Goal: Check status: Check status

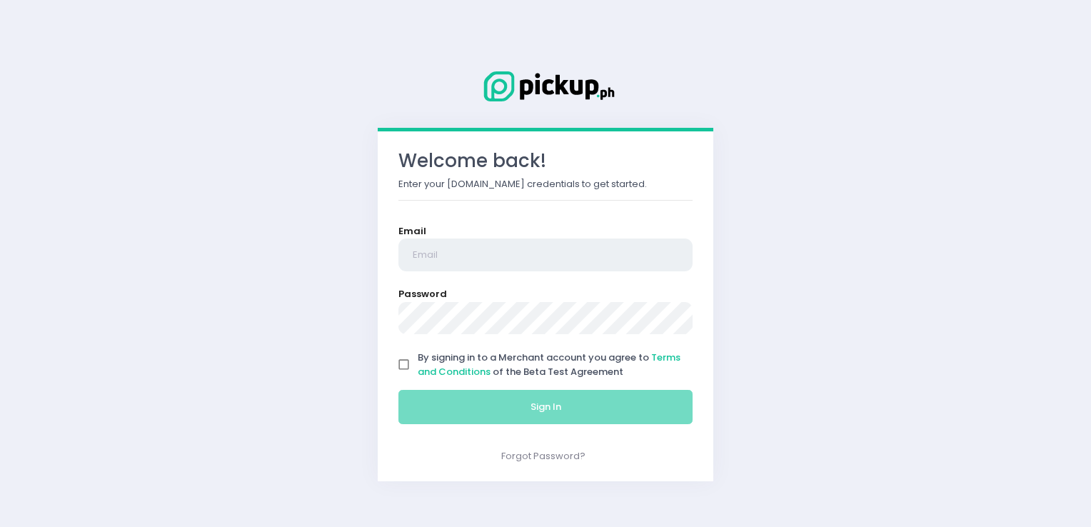
click at [604, 249] on input "email" at bounding box center [546, 255] width 294 height 33
type input "[EMAIL_ADDRESS][DOMAIN_NAME]"
click at [400, 366] on input "By signing in to a Merchant account you agree to Terms and Conditions of the Be…" at bounding box center [404, 364] width 27 height 27
checkbox input "true"
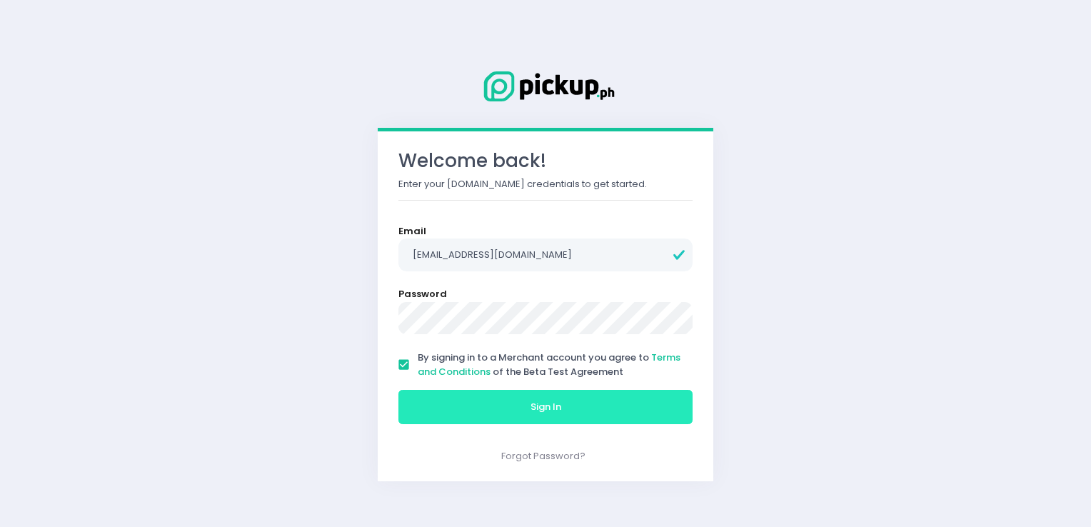
click at [463, 412] on button "Sign In" at bounding box center [546, 407] width 294 height 34
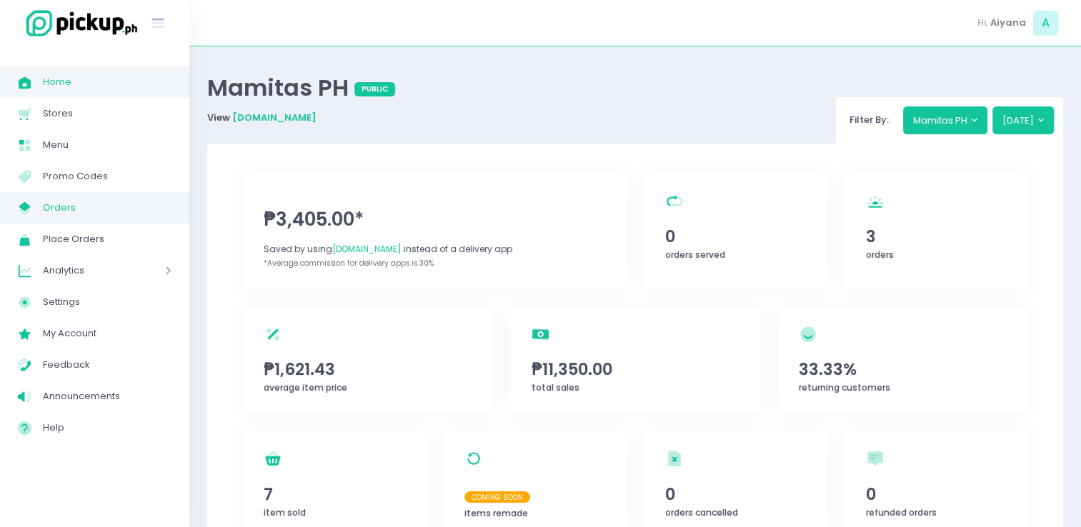
click at [61, 208] on span "Orders" at bounding box center [107, 208] width 129 height 19
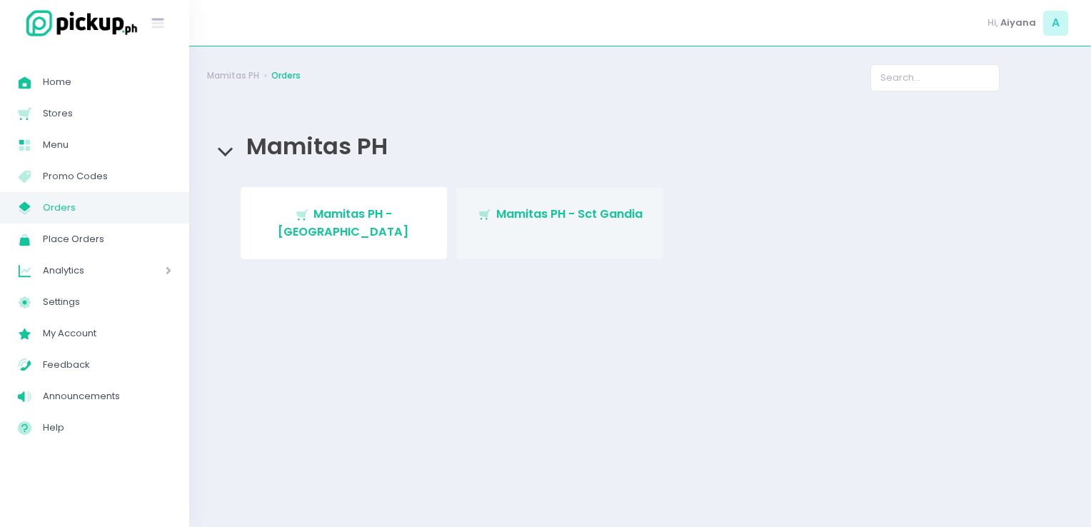
click at [608, 224] on link "Stockholm-icons / Shopping / Cart1 Created with Sketch. Mamitas PH - Sct Gandia" at bounding box center [559, 223] width 207 height 72
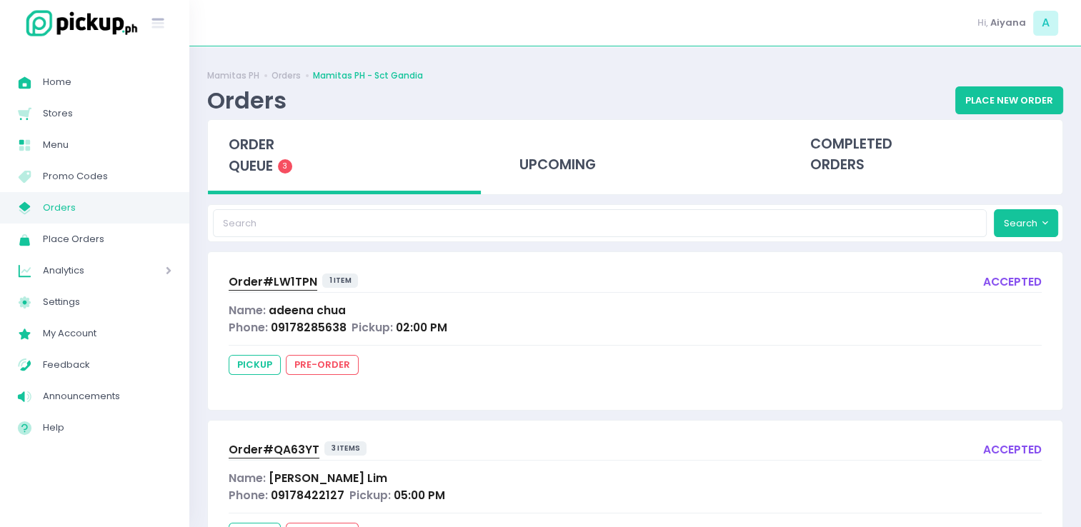
click at [278, 280] on span "Order# LW1TPN" at bounding box center [273, 281] width 89 height 15
click at [266, 436] on div "Order# QA63YT 3 items accepted Name: Diane Lim Phone: 09178422127 Pickup: 05:00…" at bounding box center [635, 499] width 854 height 157
click at [274, 443] on span "Order# QA63YT" at bounding box center [274, 449] width 91 height 15
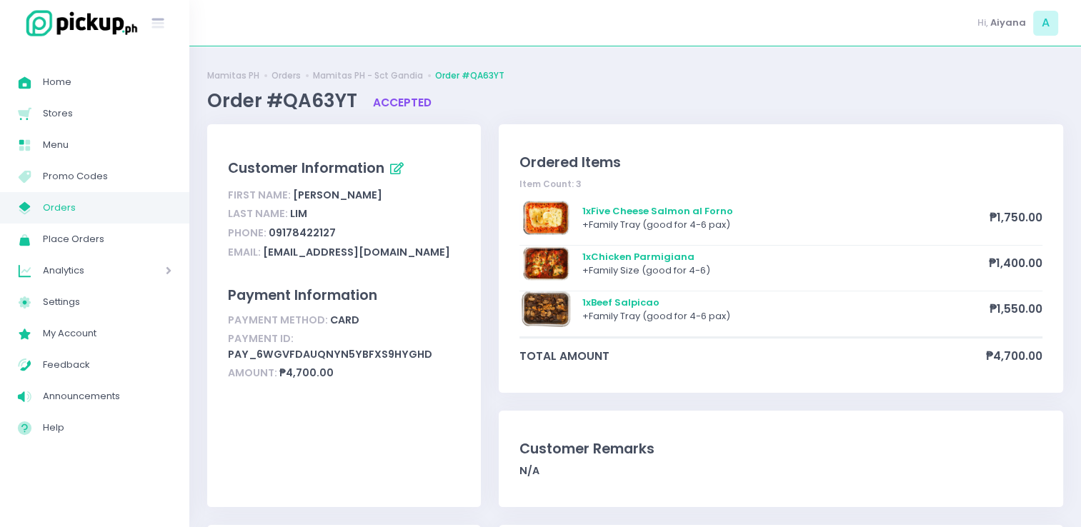
click at [54, 210] on span "Orders" at bounding box center [107, 208] width 129 height 19
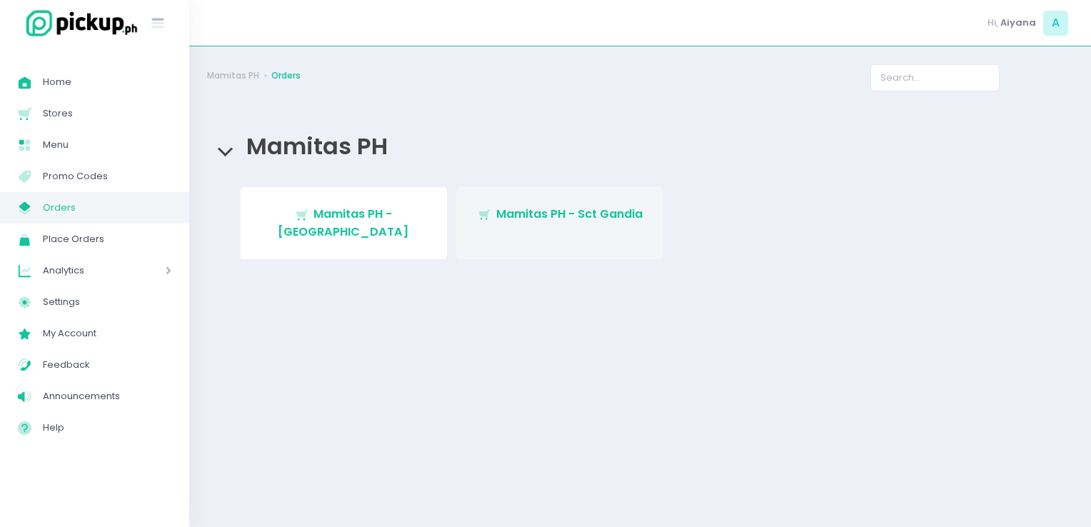
click at [521, 217] on span "Mamitas PH - Sct Gandia" at bounding box center [569, 214] width 146 height 16
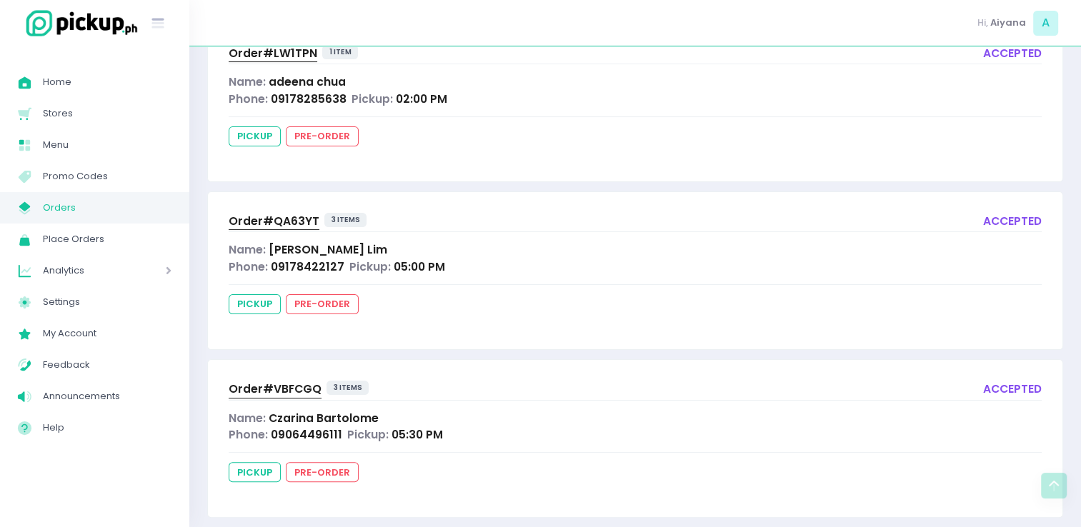
scroll to position [243, 0]
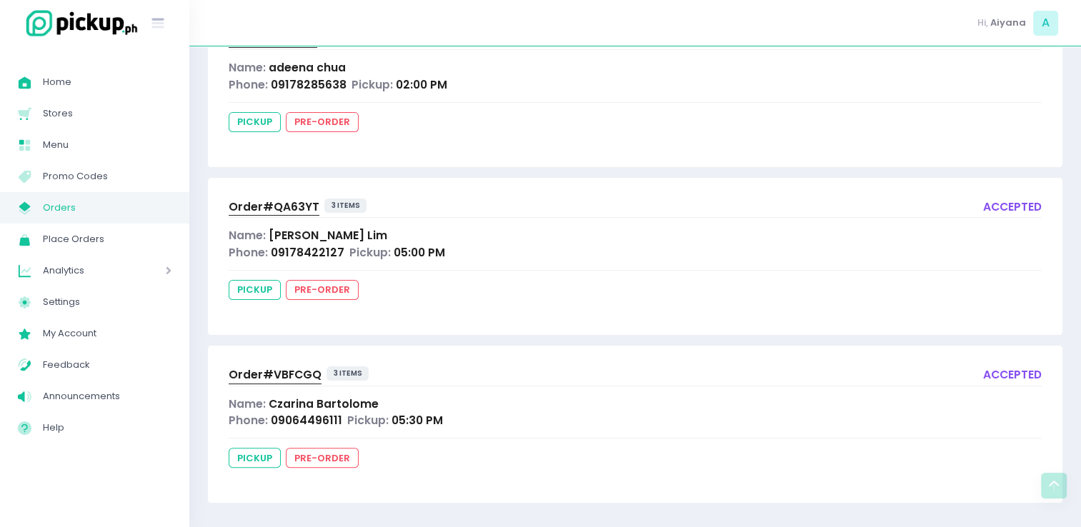
click at [278, 370] on span "Order# VBFCGQ" at bounding box center [275, 374] width 93 height 15
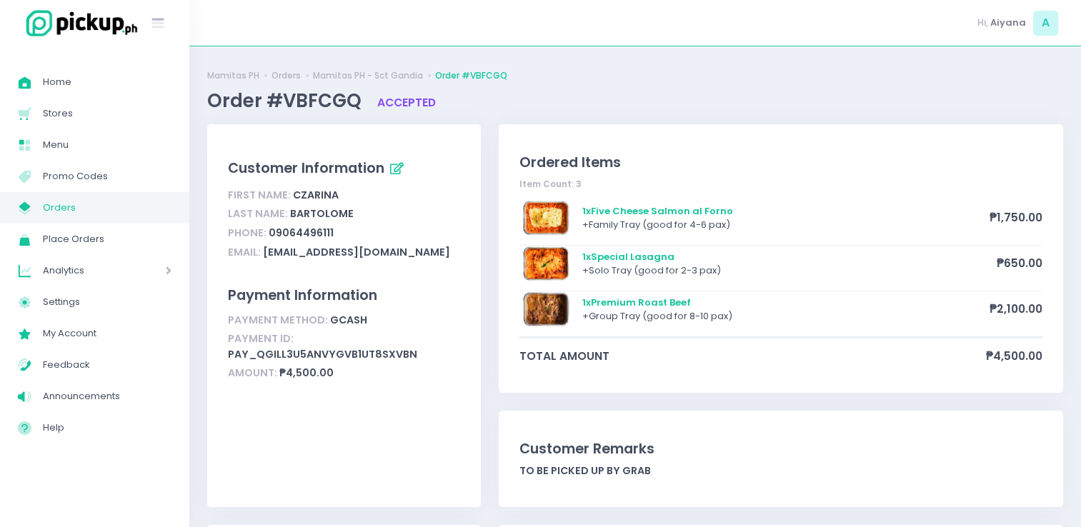
click at [86, 214] on span "Orders" at bounding box center [107, 208] width 129 height 19
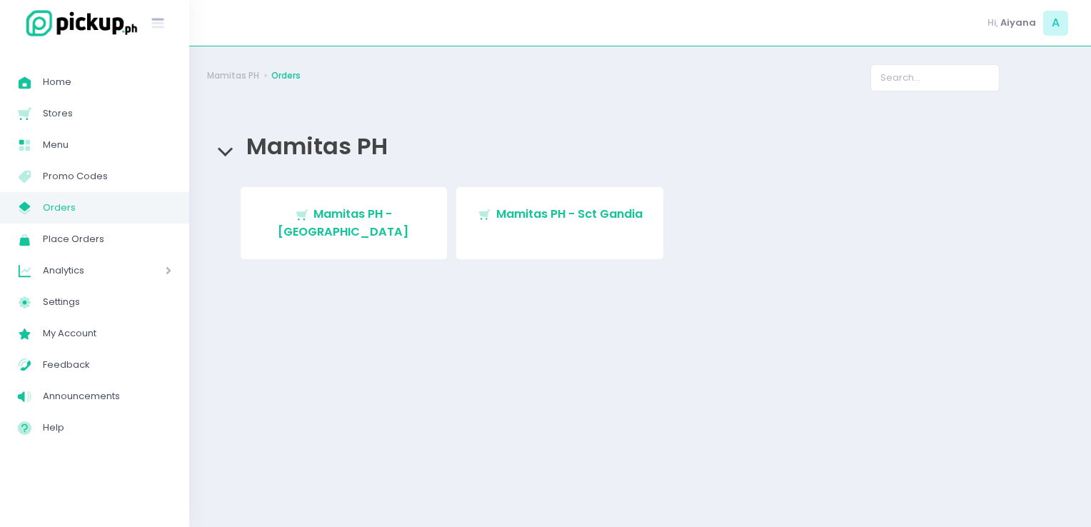
click at [567, 244] on div "Stockholm-icons / Shopping / Cart1 Created with Sketch. Mamitas PH - Blue Ridge…" at bounding box center [641, 227] width 856 height 81
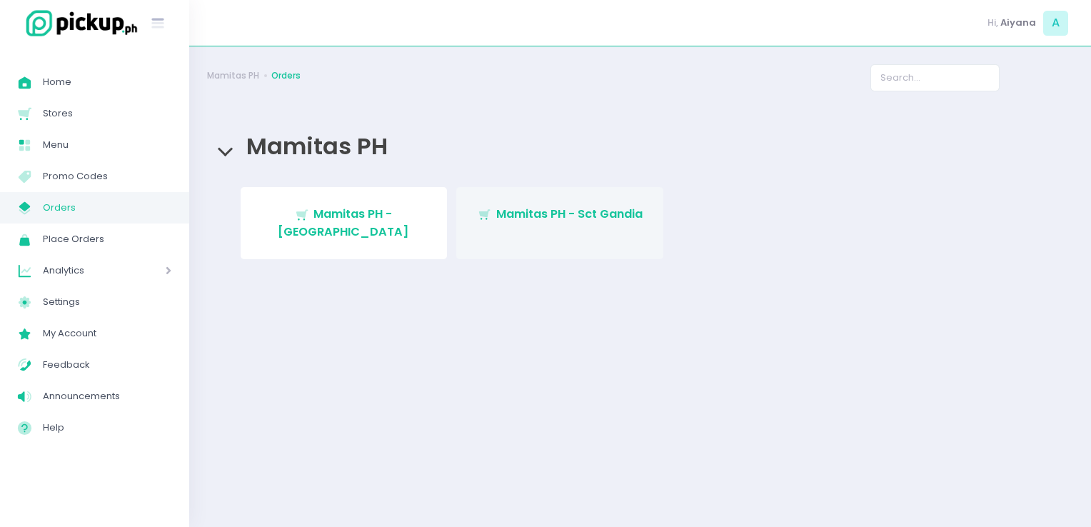
click at [561, 236] on link "Stockholm-icons / Shopping / Cart1 Created with Sketch. Mamitas PH - Sct Gandia" at bounding box center [559, 223] width 207 height 72
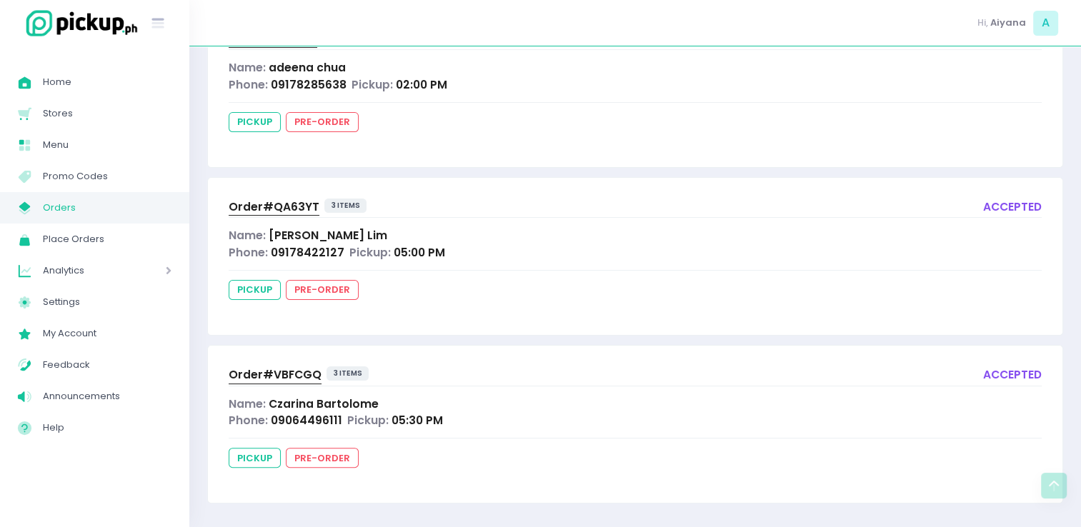
scroll to position [243, 0]
click at [97, 213] on span "Orders" at bounding box center [107, 208] width 129 height 19
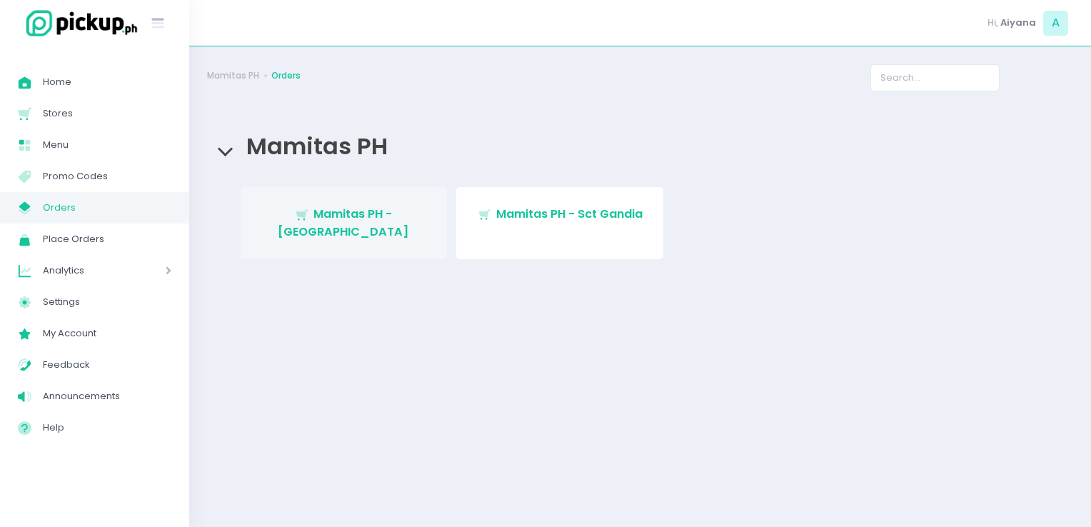
click at [321, 196] on link "Stockholm-icons / Shopping / Cart1 Created with Sketch. Mamitas PH - Blue Ridge" at bounding box center [344, 223] width 207 height 72
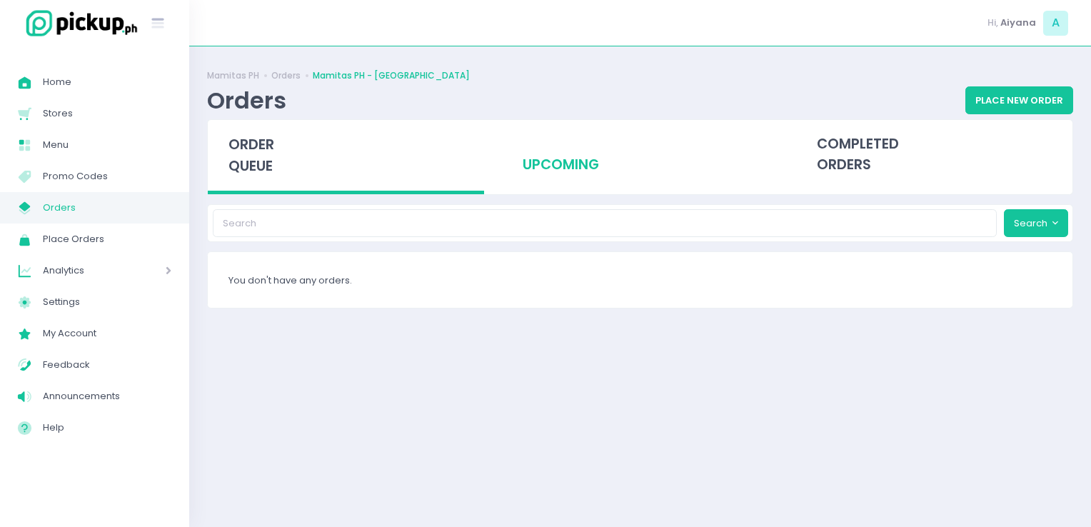
click at [597, 155] on div "upcoming" at bounding box center [640, 155] width 276 height 70
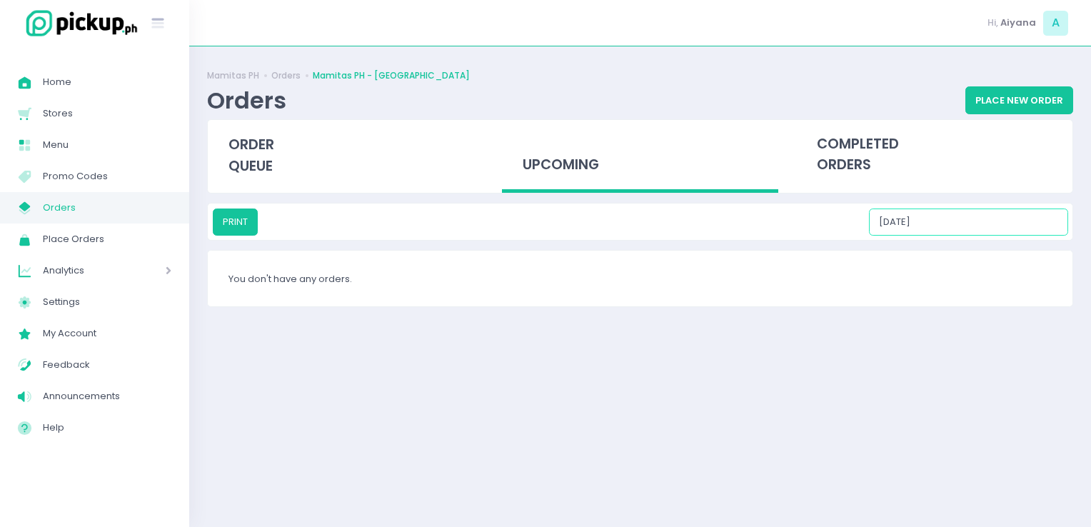
click at [971, 229] on input "10/09/2025" at bounding box center [968, 222] width 199 height 27
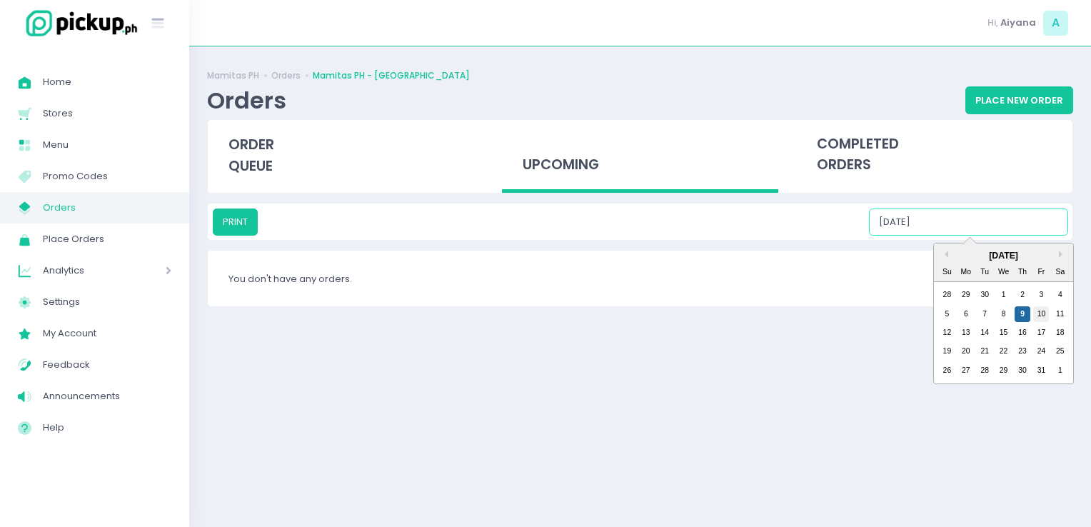
click at [1038, 311] on div "10" at bounding box center [1041, 314] width 16 height 16
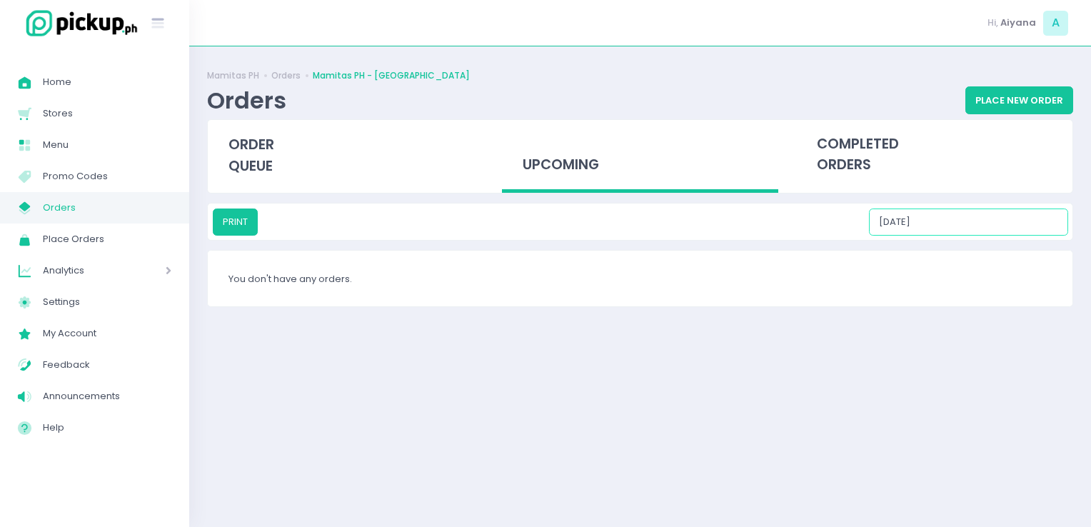
click at [958, 212] on input "10/10/2025" at bounding box center [968, 222] width 199 height 27
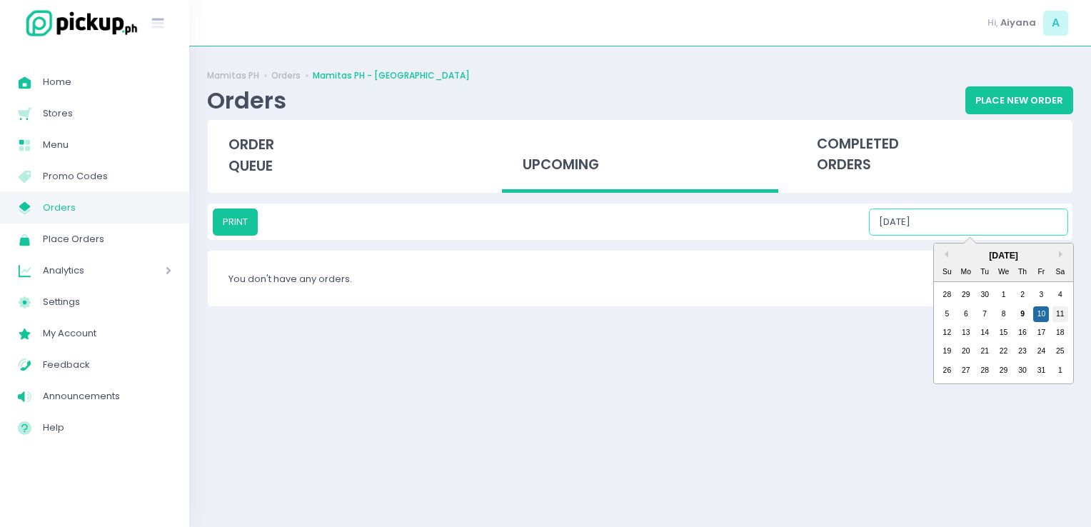
click at [1061, 313] on div "11" at bounding box center [1061, 314] width 16 height 16
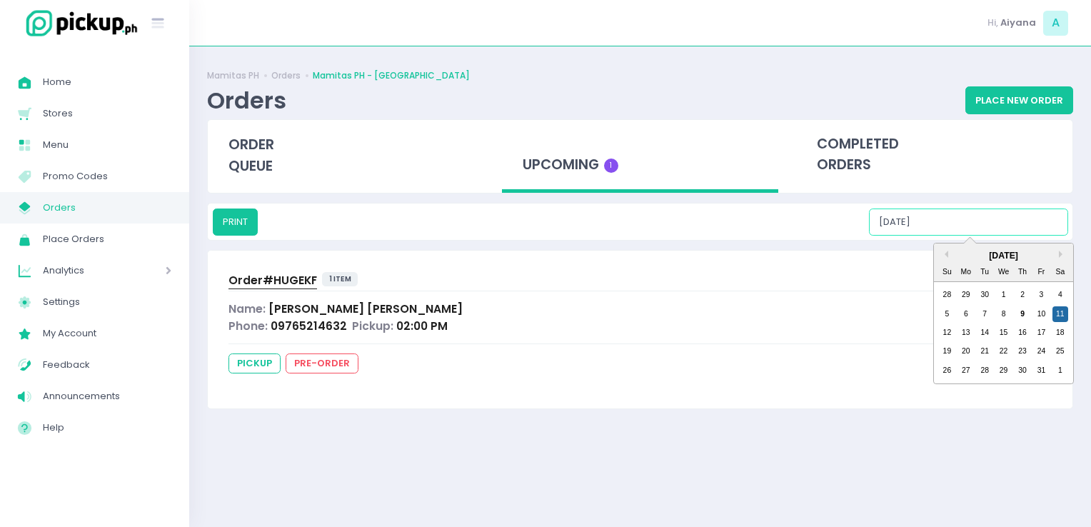
click at [961, 225] on input "10/11/2025" at bounding box center [968, 222] width 199 height 27
click at [944, 333] on div "12" at bounding box center [947, 333] width 16 height 16
click at [966, 220] on input "10/12/2025" at bounding box center [968, 222] width 199 height 27
drag, startPoint x: 274, startPoint y: 273, endPoint x: 943, endPoint y: 221, distance: 671.2
click at [943, 221] on input "10/12/2025" at bounding box center [968, 222] width 199 height 27
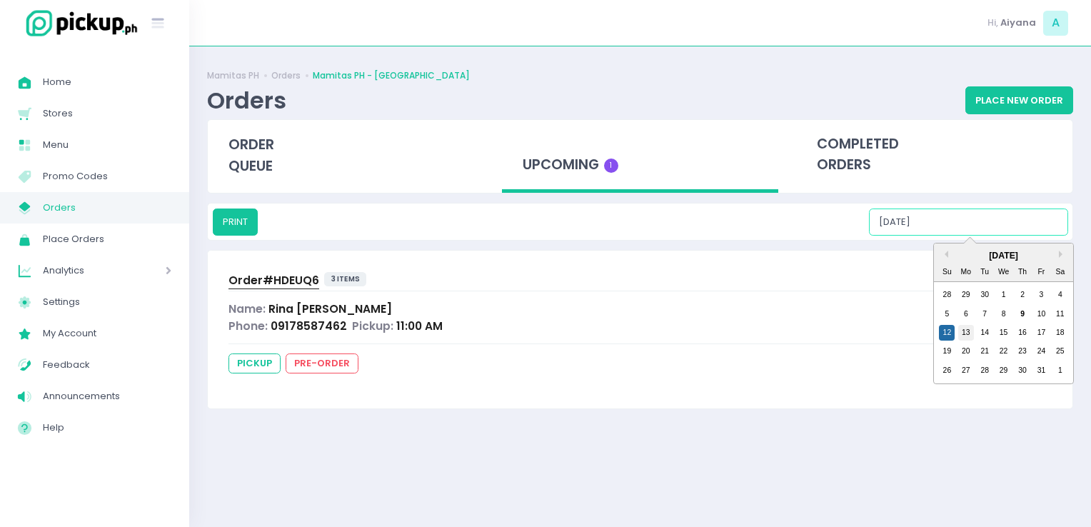
drag, startPoint x: 943, startPoint y: 221, endPoint x: 965, endPoint y: 329, distance: 110.1
click at [965, 236] on div "PRINT 10/12/2025 Previous Month Next Month October 2025 Su Mo Tu We Th Fr Sa 28…" at bounding box center [641, 222] width 856 height 27
click at [965, 329] on div "13" at bounding box center [966, 333] width 16 height 16
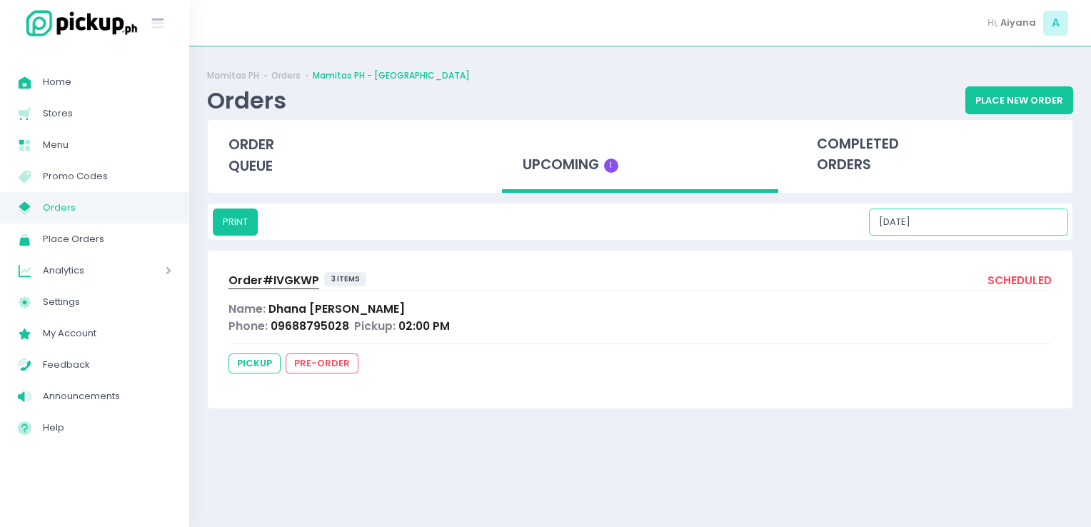
click at [953, 221] on input "10/13/2025" at bounding box center [968, 222] width 199 height 27
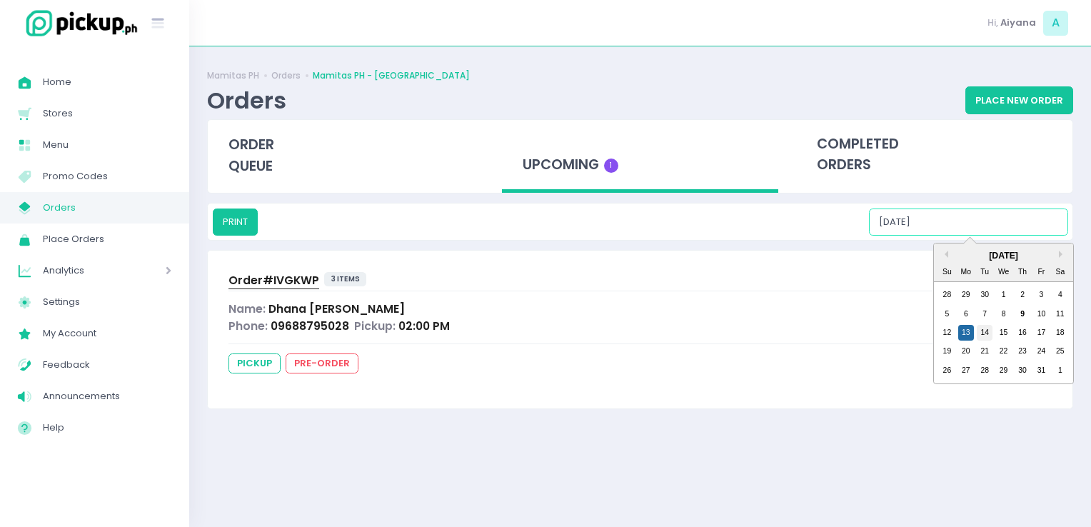
click at [984, 331] on div "14" at bounding box center [985, 333] width 16 height 16
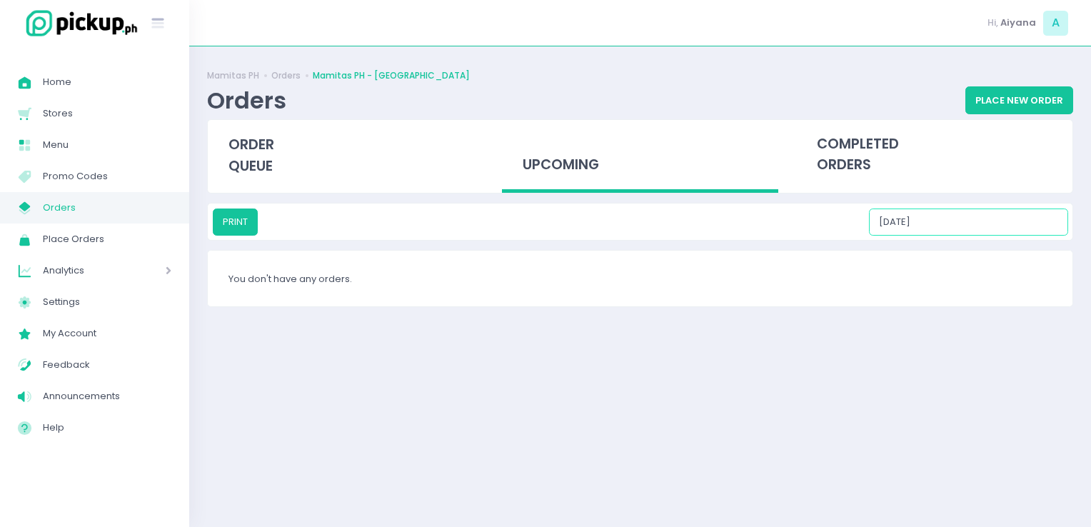
click at [971, 225] on input "10/14/2025" at bounding box center [968, 222] width 199 height 27
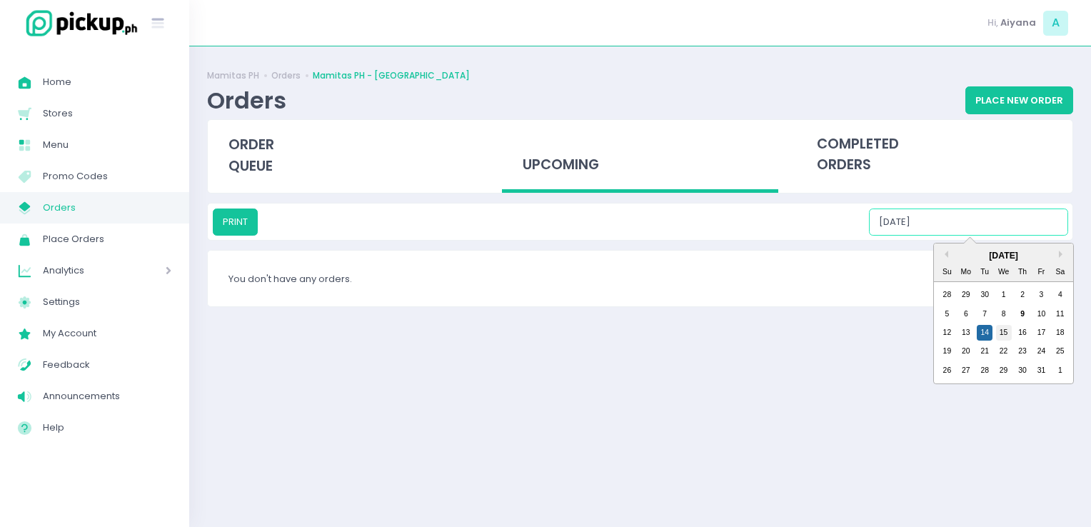
click at [1000, 332] on div "15" at bounding box center [1004, 333] width 16 height 16
click at [957, 216] on input "10/15/2025" at bounding box center [968, 222] width 199 height 27
click at [1021, 330] on div "16" at bounding box center [1023, 333] width 16 height 16
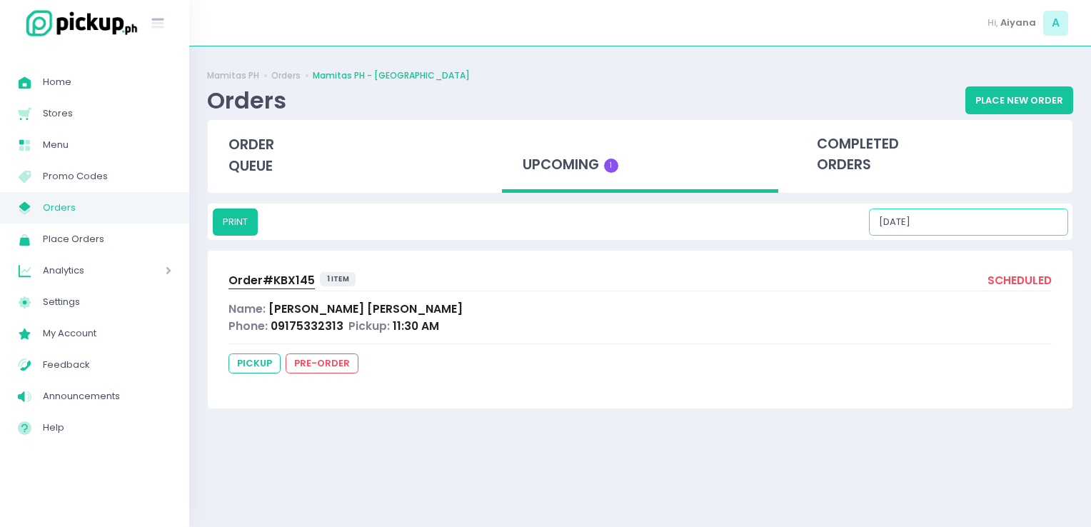
click at [943, 213] on input "10/16/2025" at bounding box center [968, 222] width 199 height 27
drag, startPoint x: 973, startPoint y: 239, endPoint x: 979, endPoint y: 224, distance: 15.4
click at [979, 224] on div "PRINT 10/16/2025" at bounding box center [640, 222] width 865 height 36
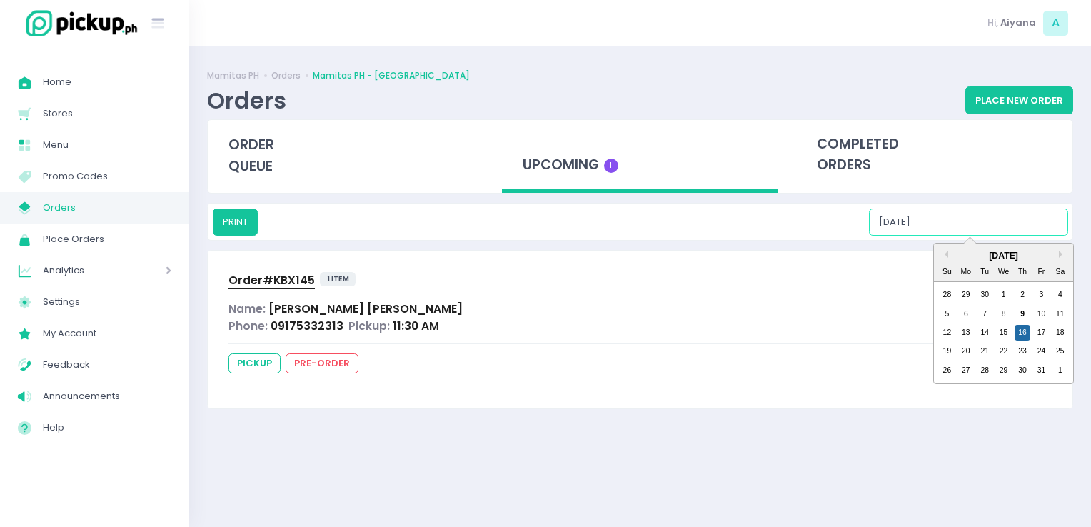
click at [979, 224] on input "10/16/2025" at bounding box center [968, 222] width 199 height 27
click at [1043, 338] on div "17" at bounding box center [1041, 333] width 16 height 16
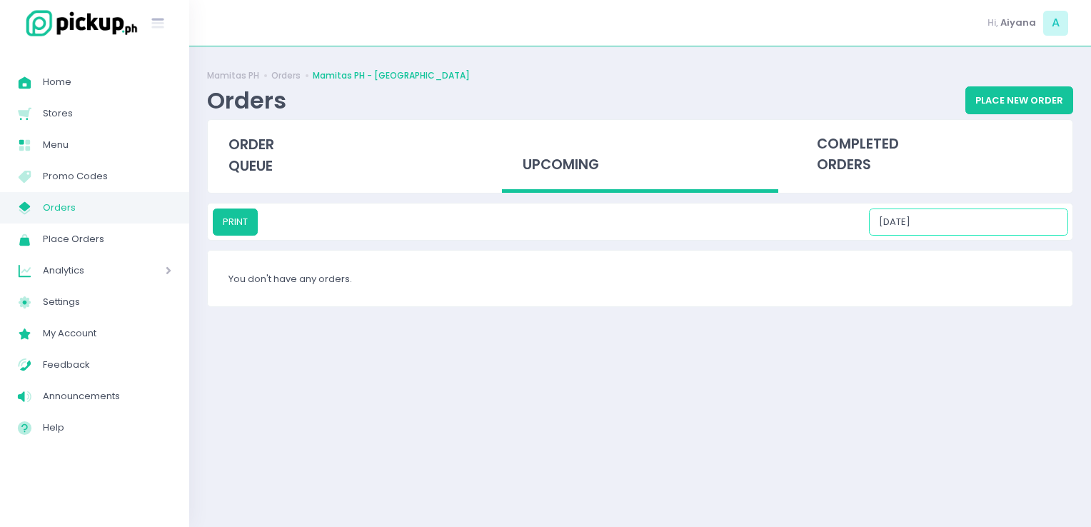
click at [948, 234] on input "10/17/2025" at bounding box center [968, 222] width 199 height 27
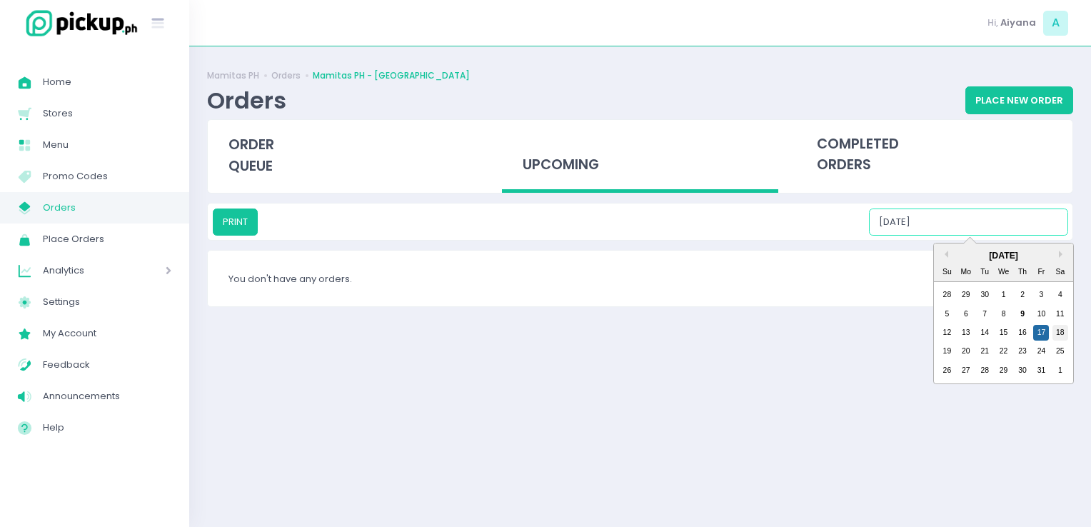
click at [1053, 327] on div "18" at bounding box center [1061, 333] width 16 height 16
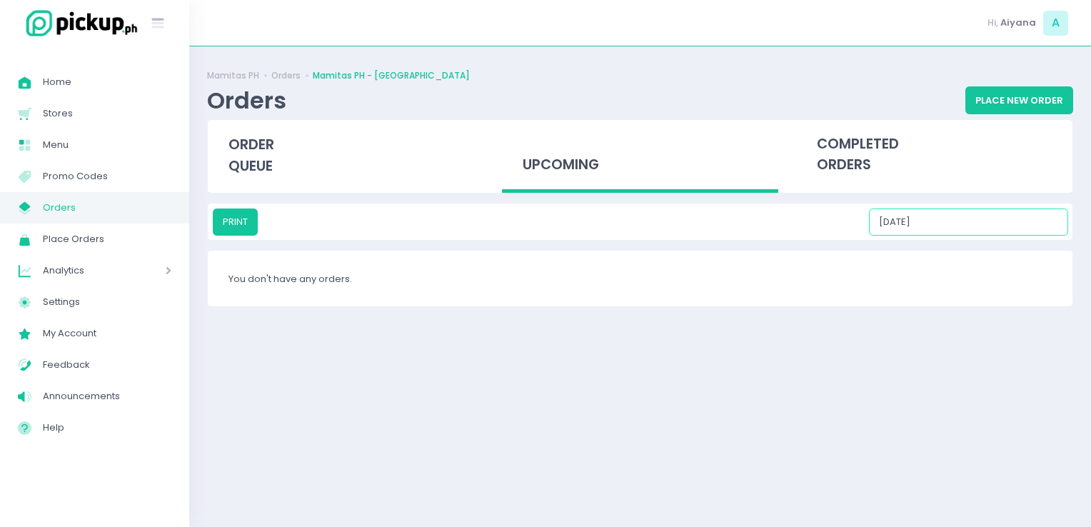
click at [958, 226] on input "10/18/2025" at bounding box center [968, 222] width 199 height 27
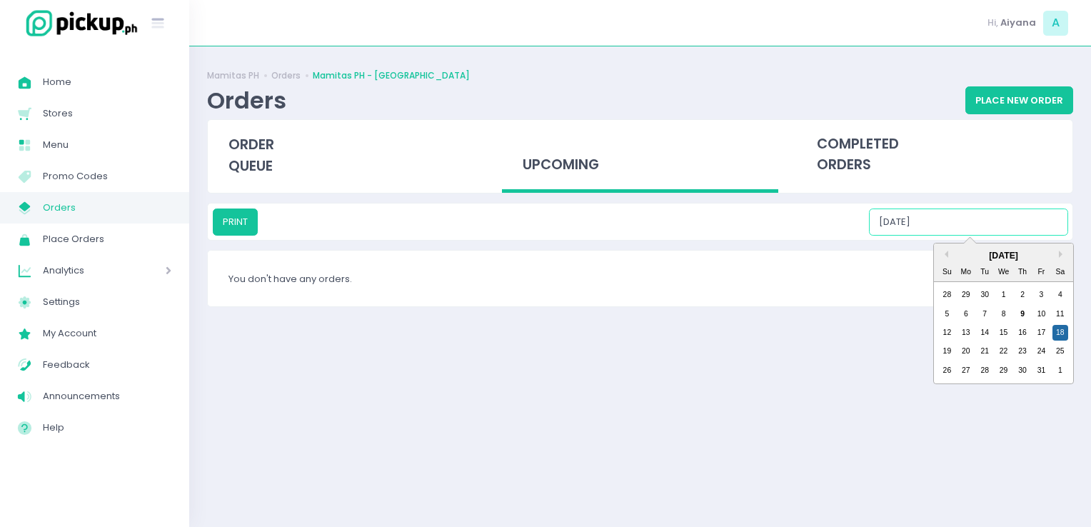
click at [937, 351] on div "October 2025 Su Mo Tu We Th Fr Sa 28 29 30 1 2 3 4 5 6 7 8 9 10 11 12 13 14 15 …" at bounding box center [1003, 314] width 139 height 140
click at [938, 351] on div "19 20 21 22 23 24 25" at bounding box center [1004, 351] width 132 height 19
click at [941, 351] on div "19" at bounding box center [947, 352] width 16 height 16
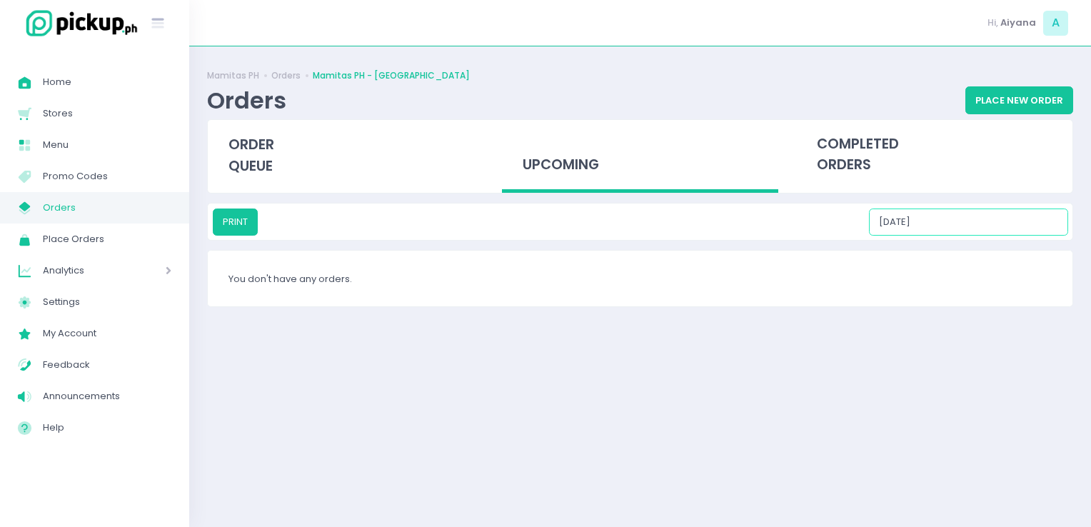
click at [948, 214] on input "10/19/2025" at bounding box center [968, 222] width 199 height 27
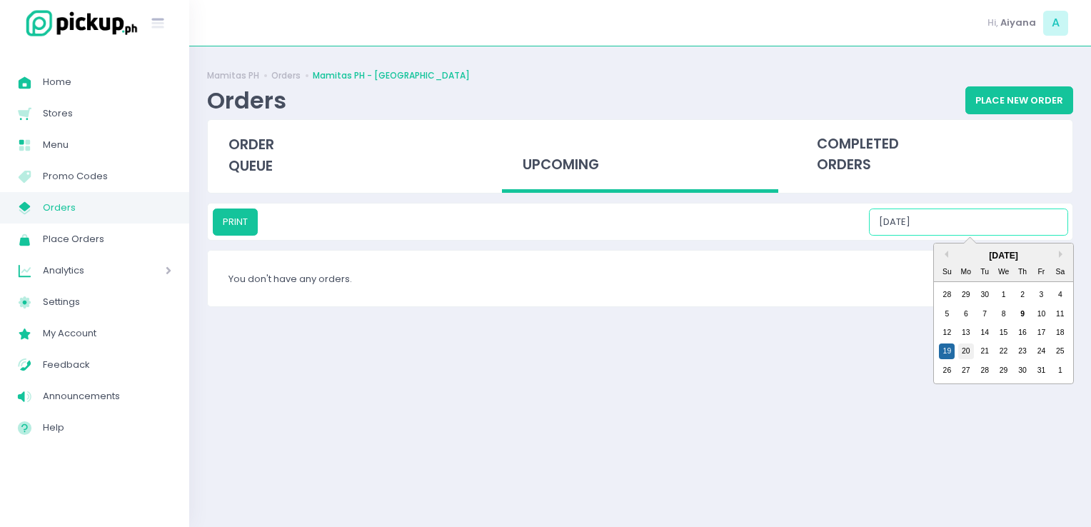
click at [961, 356] on div "20" at bounding box center [966, 352] width 16 height 16
click at [953, 219] on input "10/20/2025" at bounding box center [968, 222] width 199 height 27
click at [987, 349] on div "21" at bounding box center [985, 352] width 16 height 16
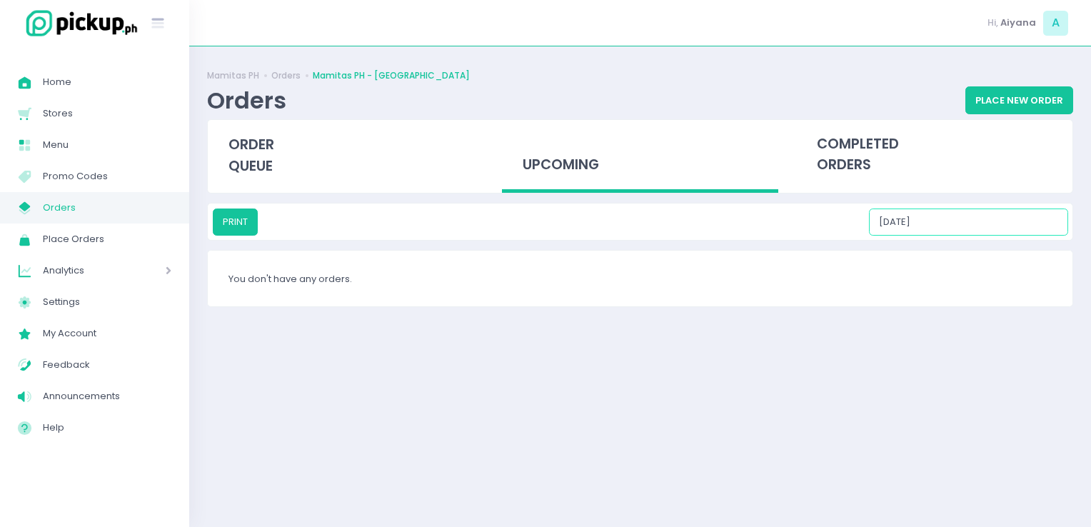
click at [971, 217] on input "10/21/2025" at bounding box center [968, 222] width 199 height 27
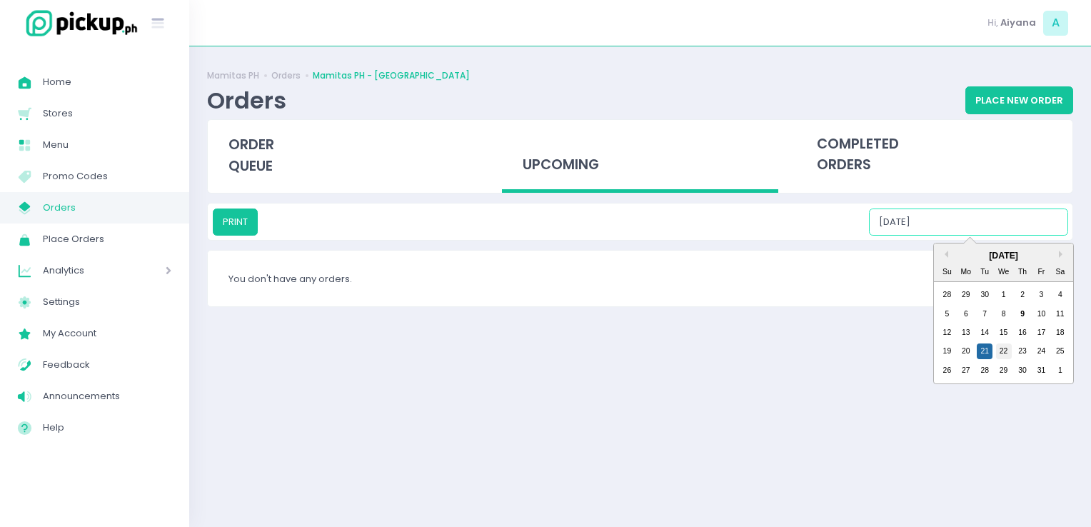
click at [1003, 355] on div "22" at bounding box center [1004, 352] width 16 height 16
click at [957, 220] on input "10/22/2025" at bounding box center [968, 222] width 199 height 27
click at [1028, 351] on div "23" at bounding box center [1023, 352] width 16 height 16
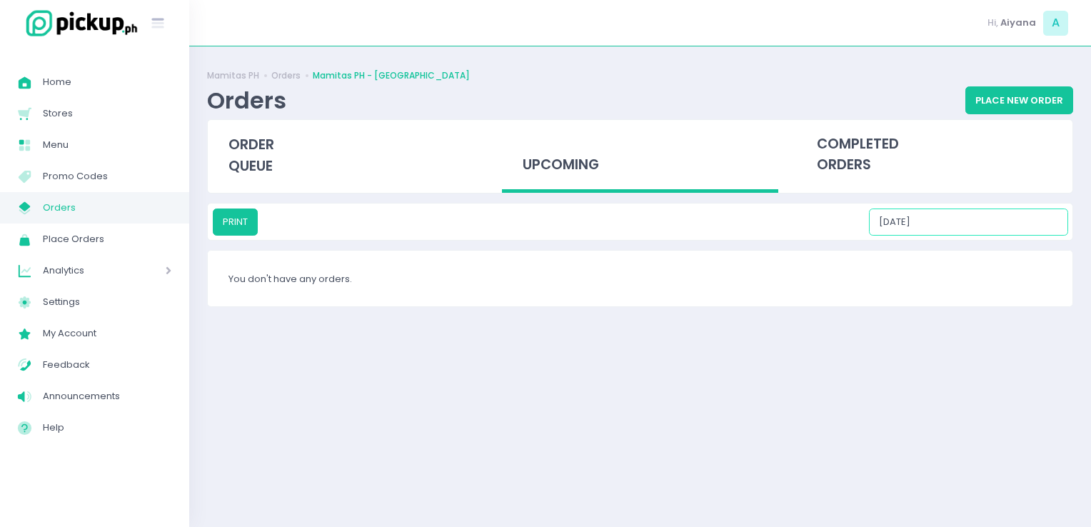
click at [962, 226] on input "10/23/2025" at bounding box center [968, 222] width 199 height 27
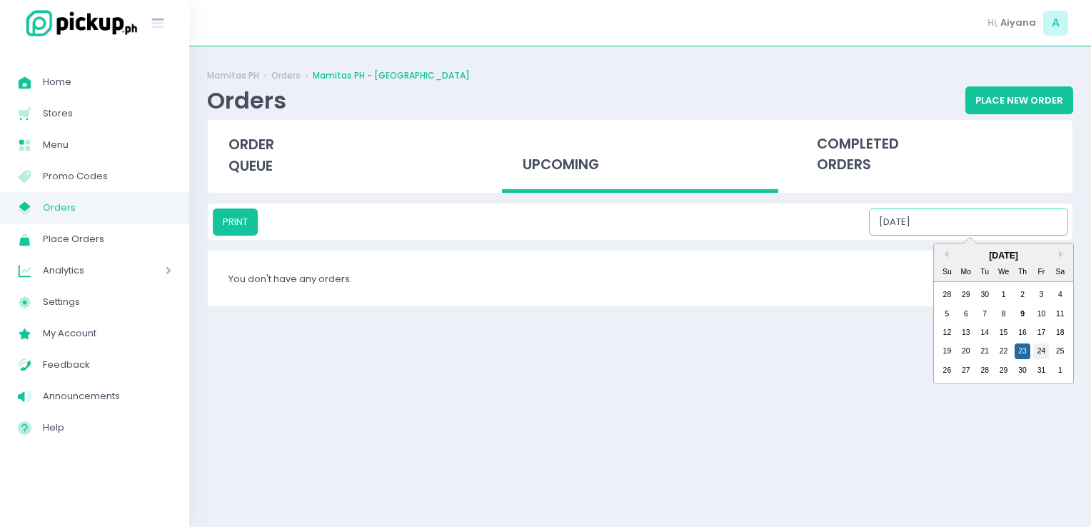
click at [1046, 354] on div "24" at bounding box center [1041, 352] width 16 height 16
click at [963, 219] on input "10/24/2025" at bounding box center [968, 222] width 199 height 27
click at [1054, 344] on div "25" at bounding box center [1061, 352] width 16 height 16
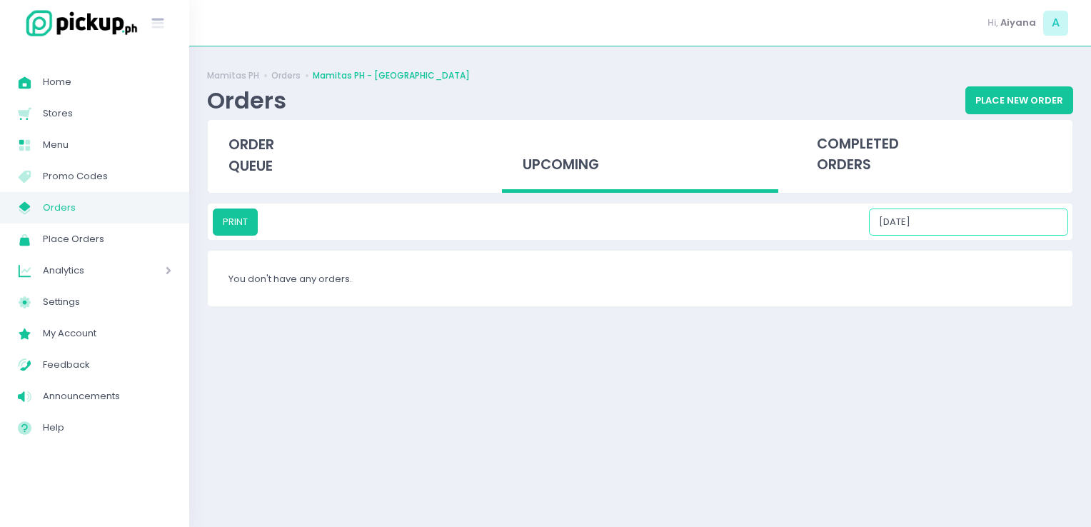
click at [957, 224] on input "10/25/2025" at bounding box center [968, 222] width 199 height 27
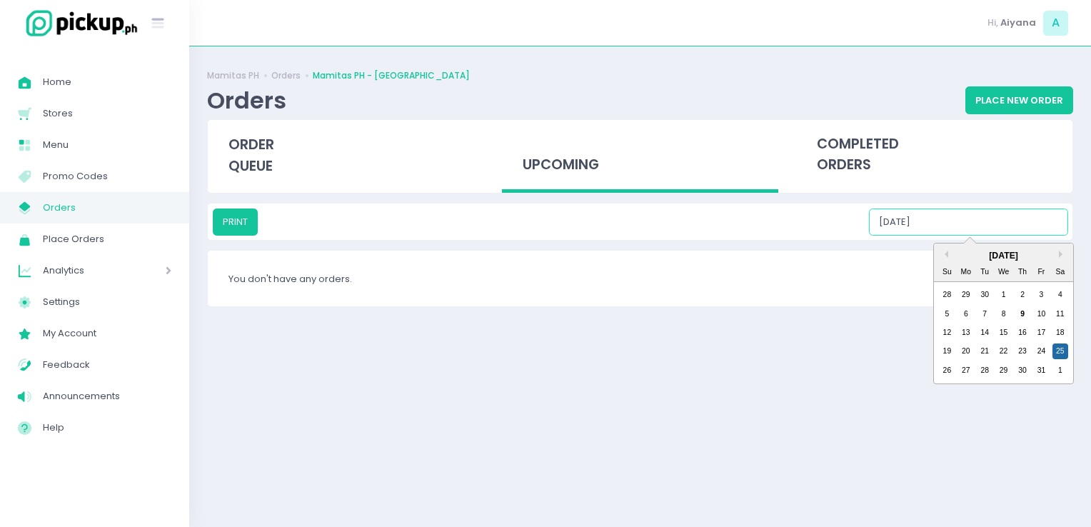
click at [938, 364] on div "26 27 28 29 30 31 1" at bounding box center [1004, 370] width 132 height 19
click at [943, 367] on div "26" at bounding box center [947, 371] width 16 height 16
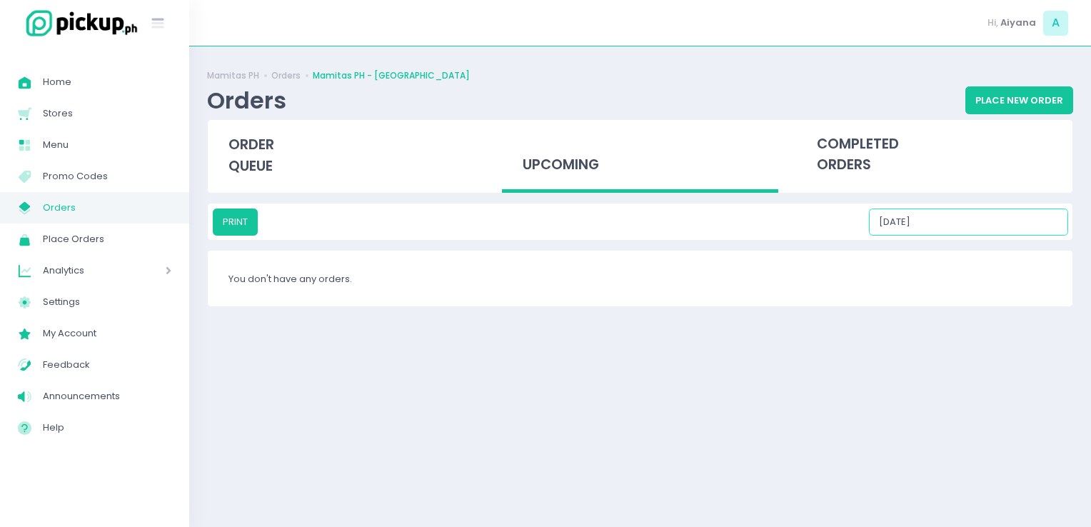
click at [951, 220] on input "10/26/2025" at bounding box center [968, 222] width 199 height 27
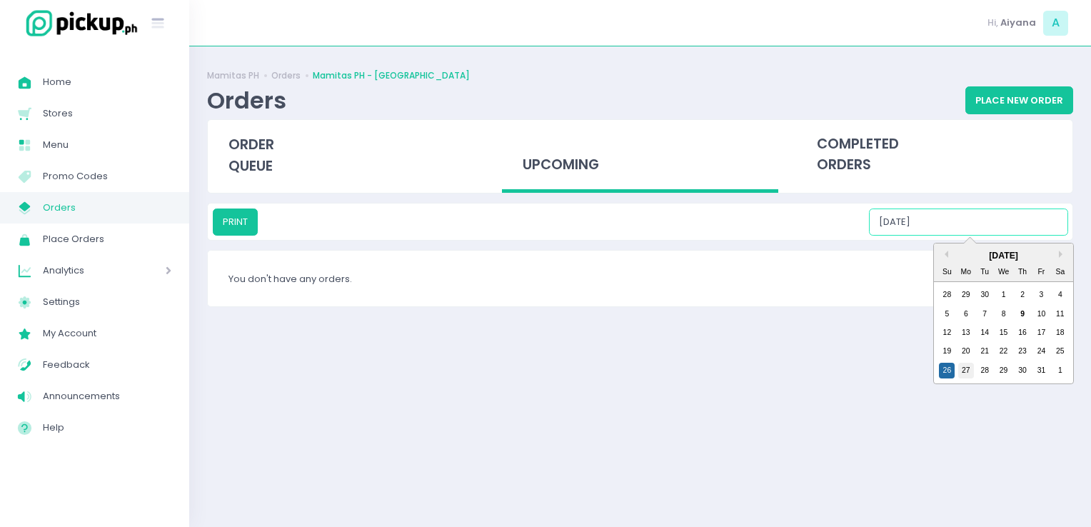
click at [971, 373] on div "27" at bounding box center [966, 371] width 16 height 16
click at [961, 224] on input "10/27/2025" at bounding box center [968, 222] width 199 height 27
click at [991, 372] on div "28" at bounding box center [985, 371] width 16 height 16
click at [977, 216] on input "10/28/2025" at bounding box center [968, 222] width 199 height 27
click at [1005, 366] on div "29" at bounding box center [1004, 371] width 16 height 16
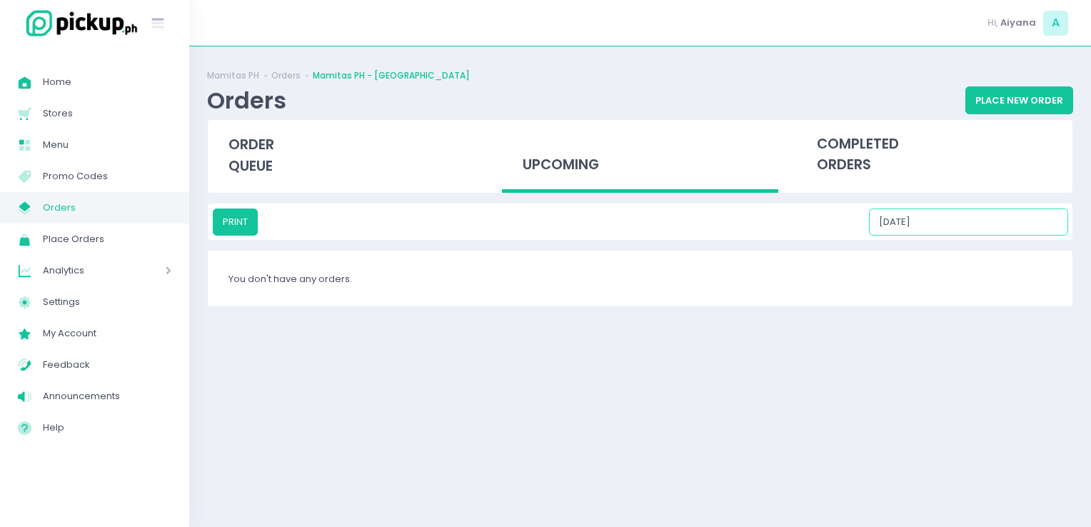
click at [968, 218] on input "10/29/2025" at bounding box center [968, 222] width 199 height 27
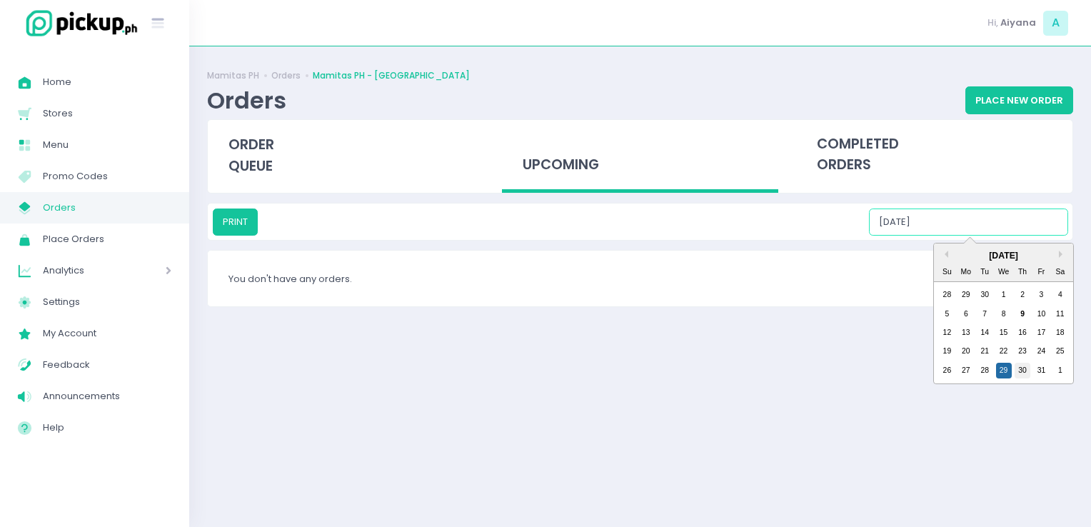
click at [1023, 371] on div "30" at bounding box center [1023, 371] width 16 height 16
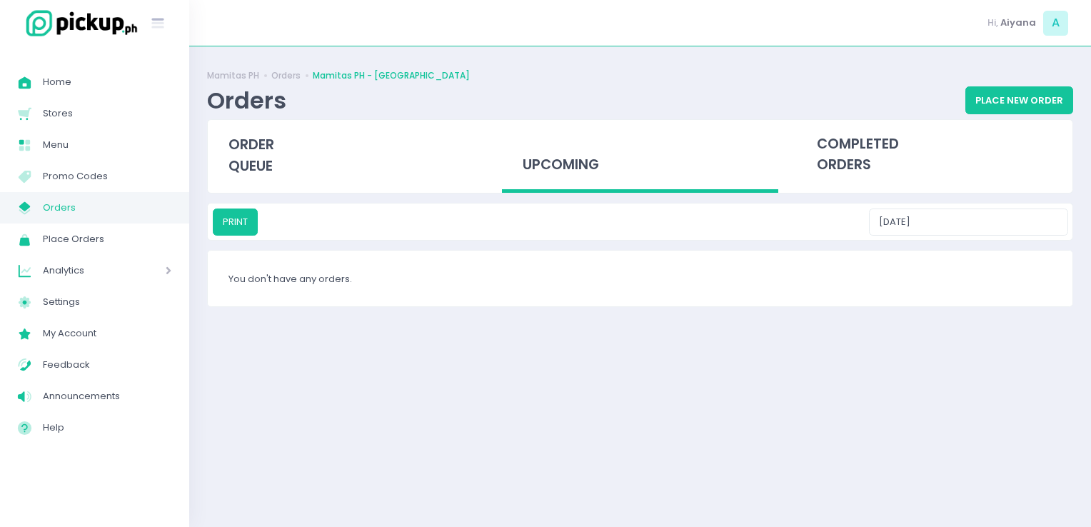
click at [964, 204] on div "PRINT 10/30/2025" at bounding box center [640, 222] width 865 height 36
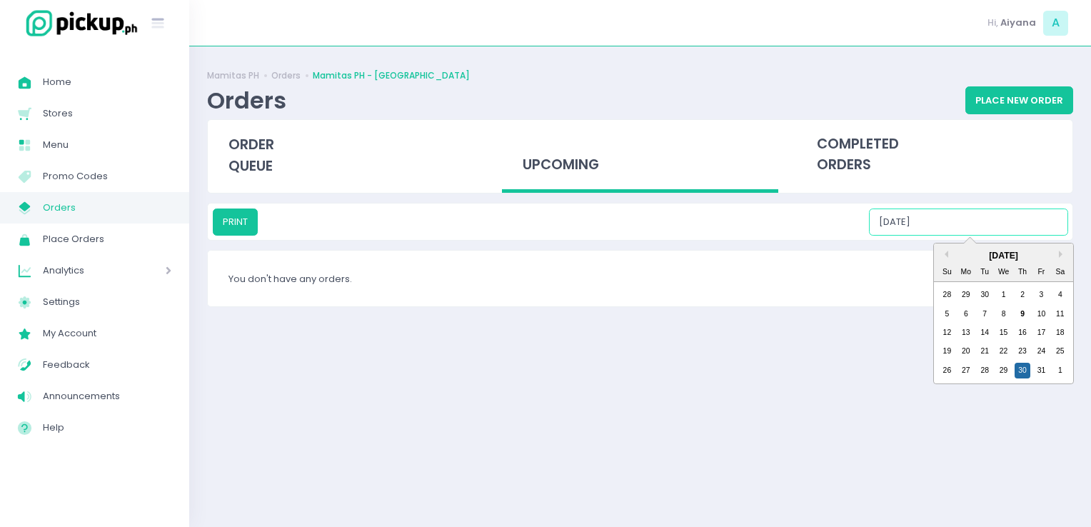
click at [976, 222] on input "10/30/2025" at bounding box center [968, 222] width 199 height 27
click at [1039, 378] on div "26 27 28 29 30 31 1" at bounding box center [1004, 370] width 132 height 19
click at [1036, 364] on div "31" at bounding box center [1041, 371] width 16 height 16
type input "10/31/2025"
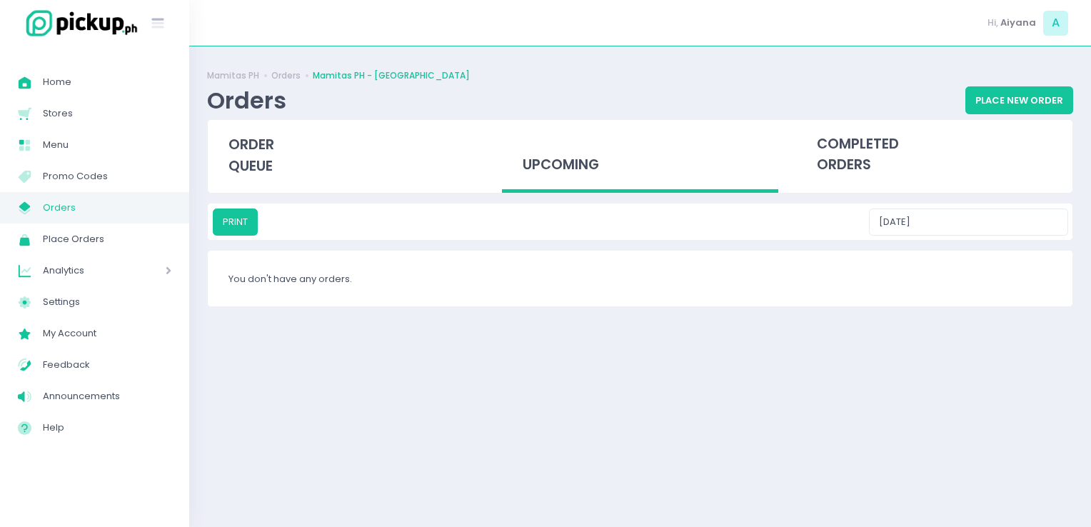
click at [29, 215] on icon "My Store Created with Sketch." at bounding box center [24, 208] width 16 height 16
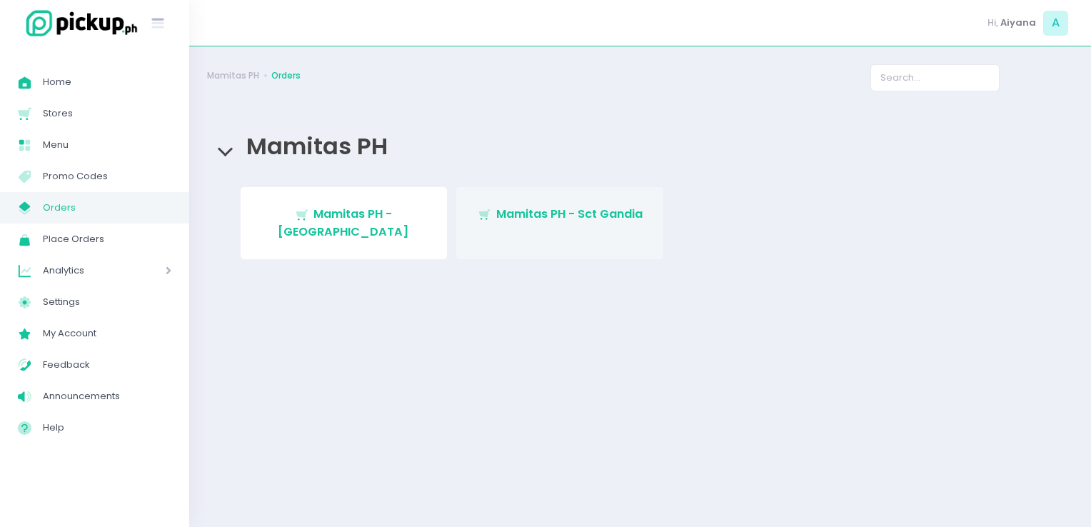
click at [475, 207] on link "Stockholm-icons / Shopping / Cart1 Created with Sketch. Mamitas PH - Sct Gandia" at bounding box center [559, 223] width 207 height 72
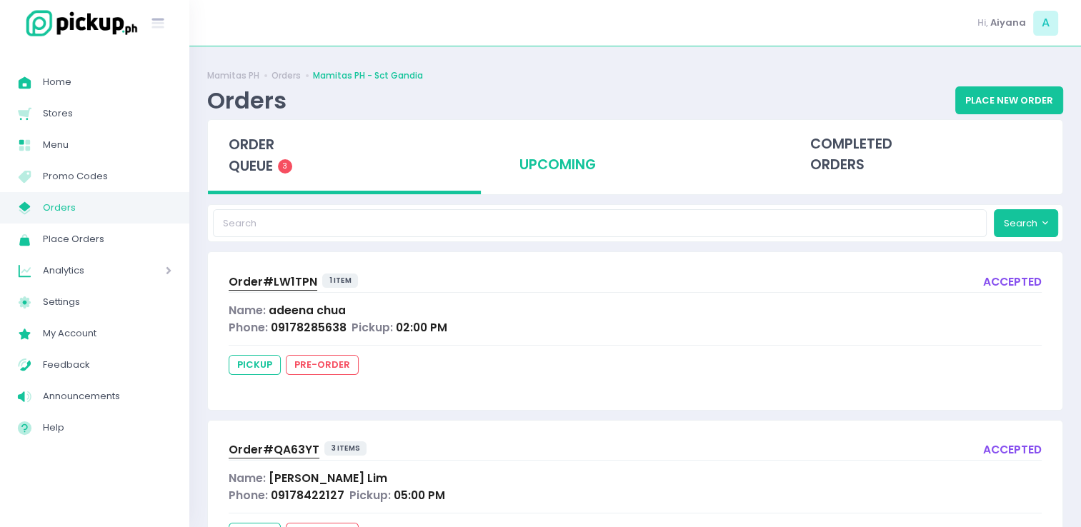
click at [519, 186] on div "upcoming" at bounding box center [634, 155] width 273 height 70
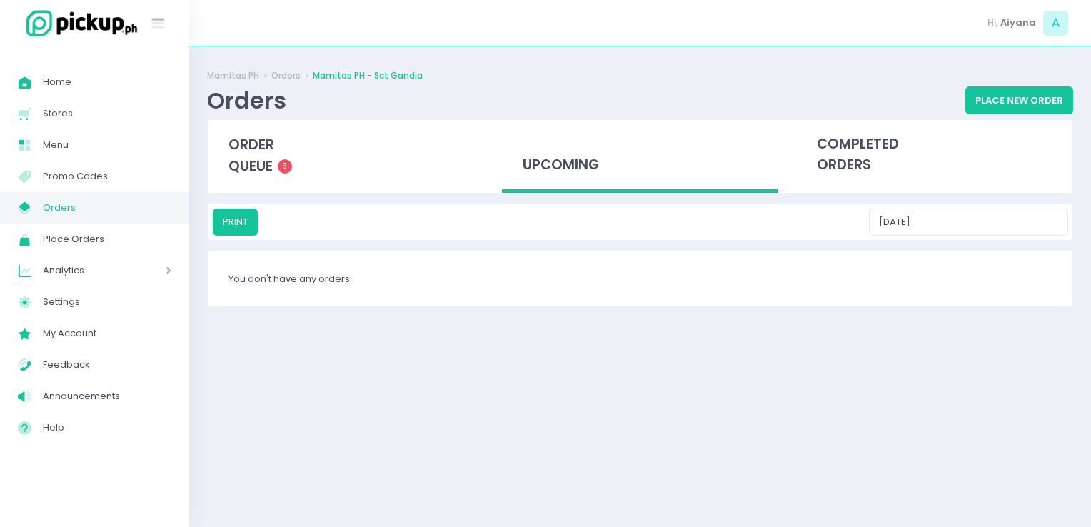
click at [953, 235] on div "PRINT 10/09/2025" at bounding box center [640, 222] width 865 height 36
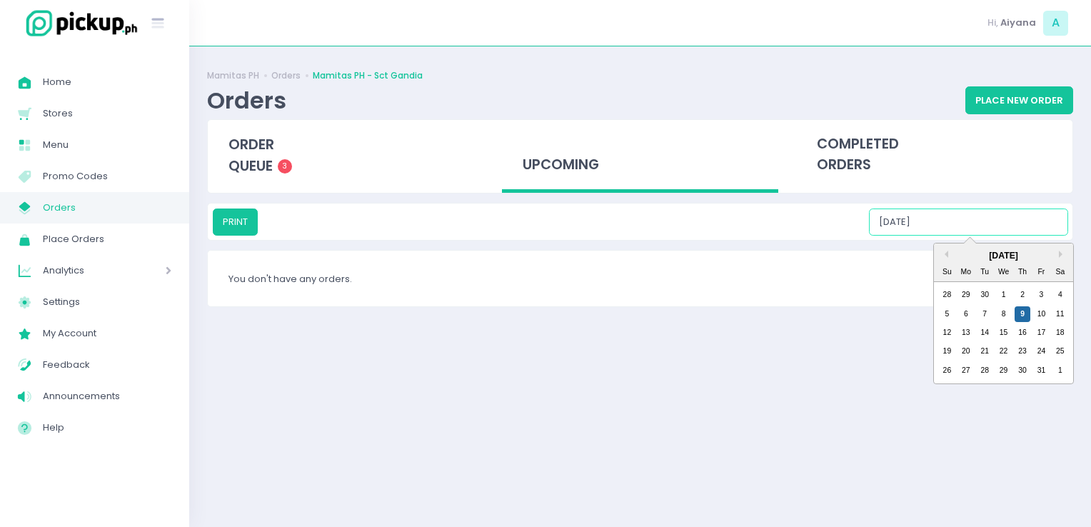
click at [960, 228] on input "10/09/2025" at bounding box center [968, 222] width 199 height 27
click at [1043, 321] on div "5 6 7 8 9 10 11" at bounding box center [1004, 313] width 132 height 19
click at [1043, 316] on div "10" at bounding box center [1041, 314] width 16 height 16
type input "10/10/2025"
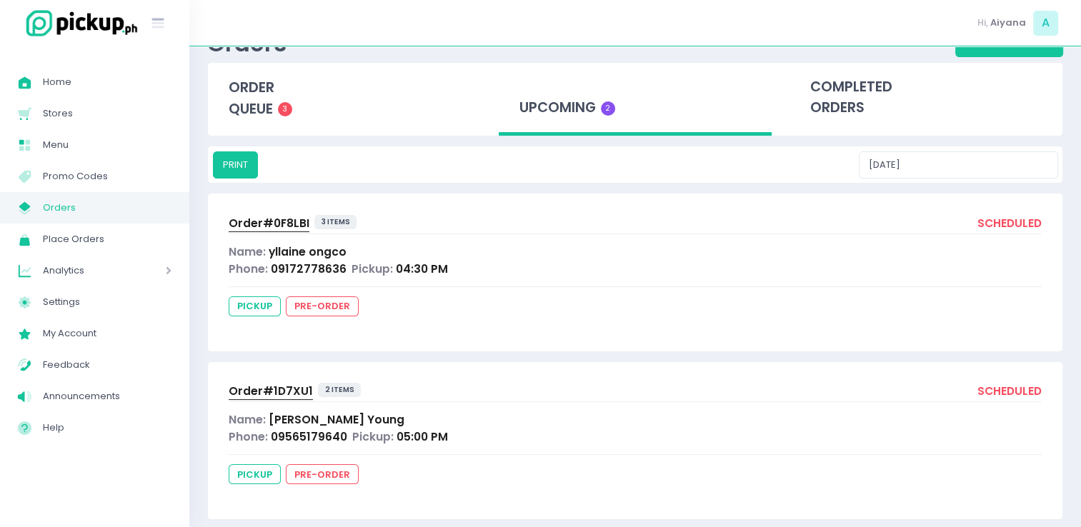
scroll to position [74, 0]
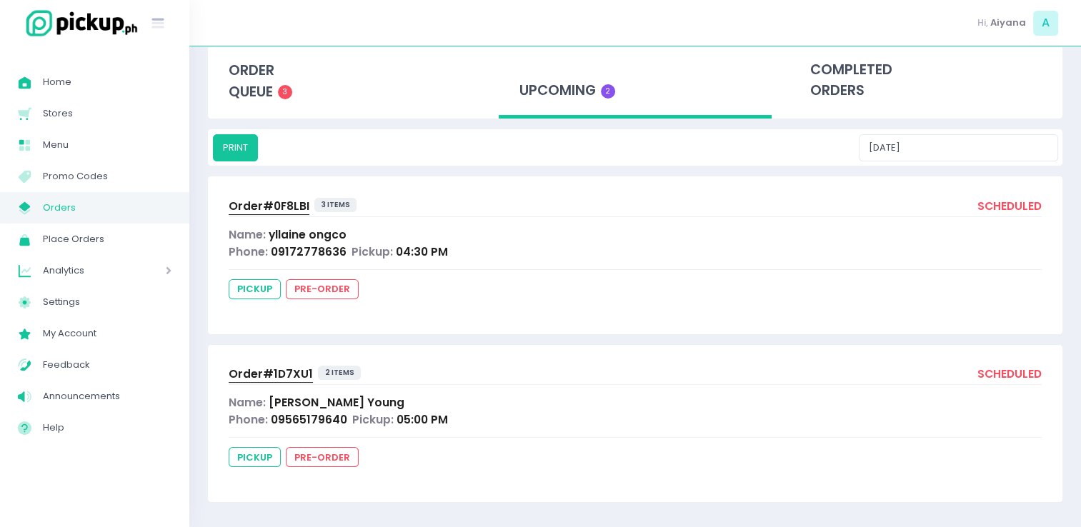
click at [269, 371] on span "Order# 1D7XU1" at bounding box center [271, 373] width 84 height 15
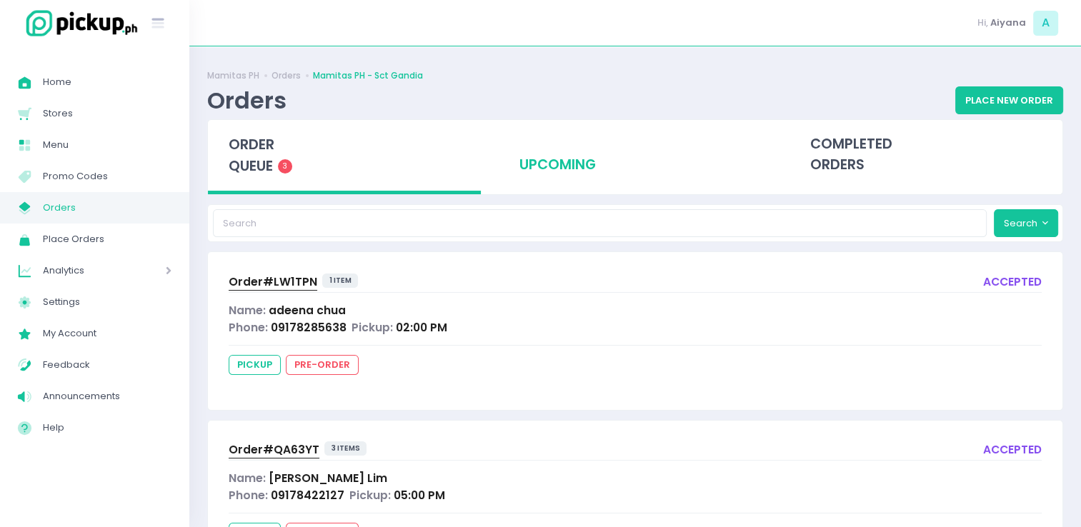
click at [546, 174] on div "upcoming" at bounding box center [634, 155] width 273 height 70
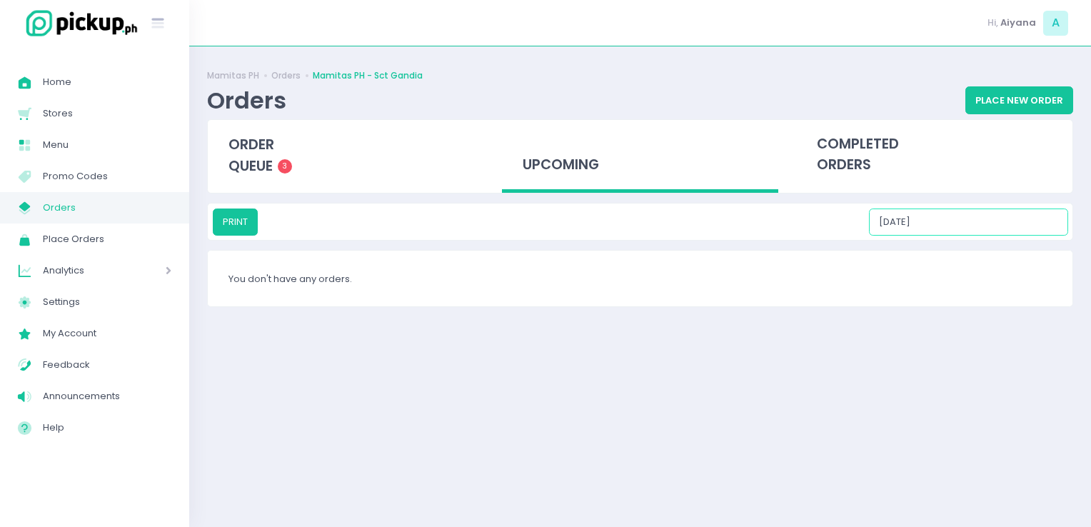
click at [991, 222] on input "10/09/2025" at bounding box center [968, 222] width 199 height 27
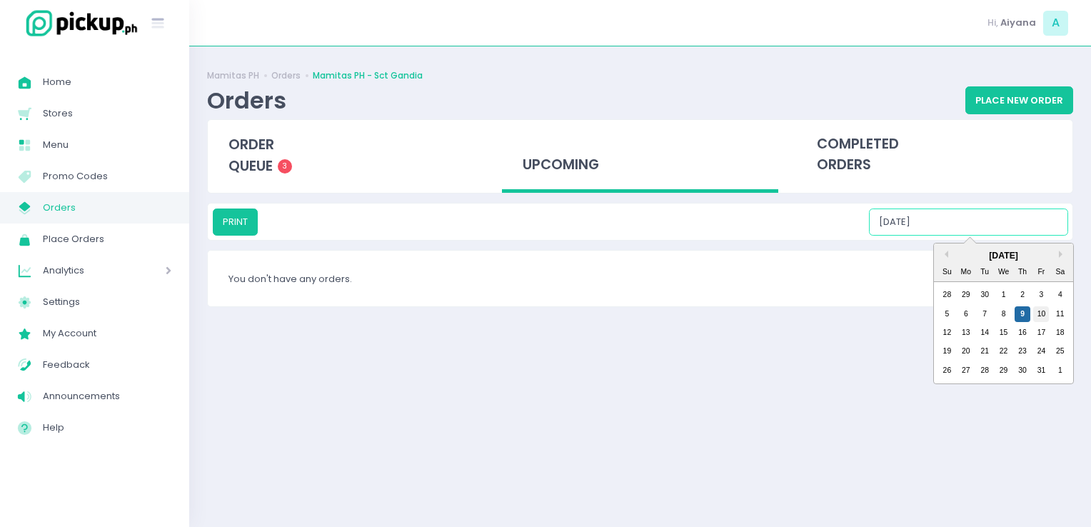
click at [1043, 316] on div "10" at bounding box center [1041, 314] width 16 height 16
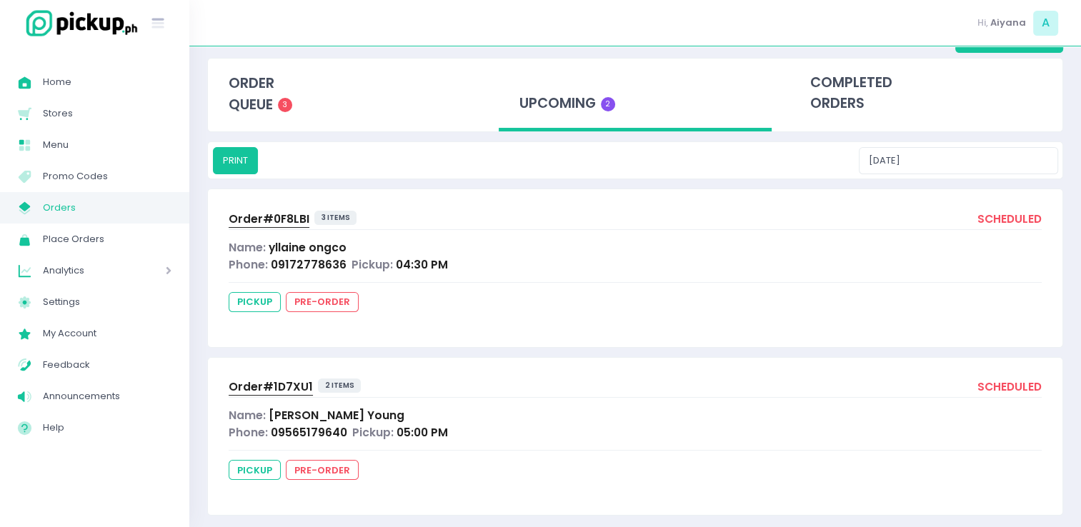
scroll to position [74, 0]
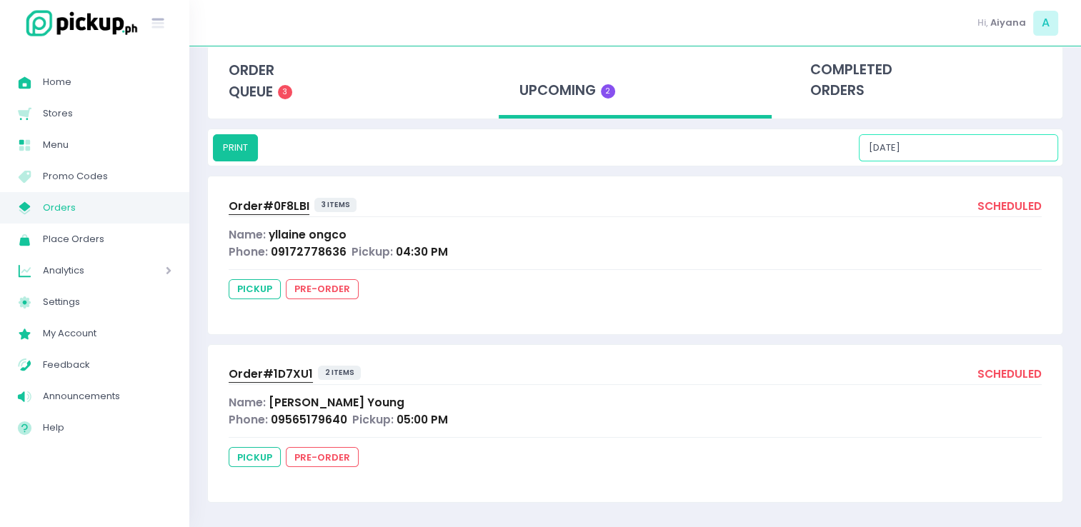
click at [951, 144] on input "10/10/2025" at bounding box center [957, 147] width 199 height 27
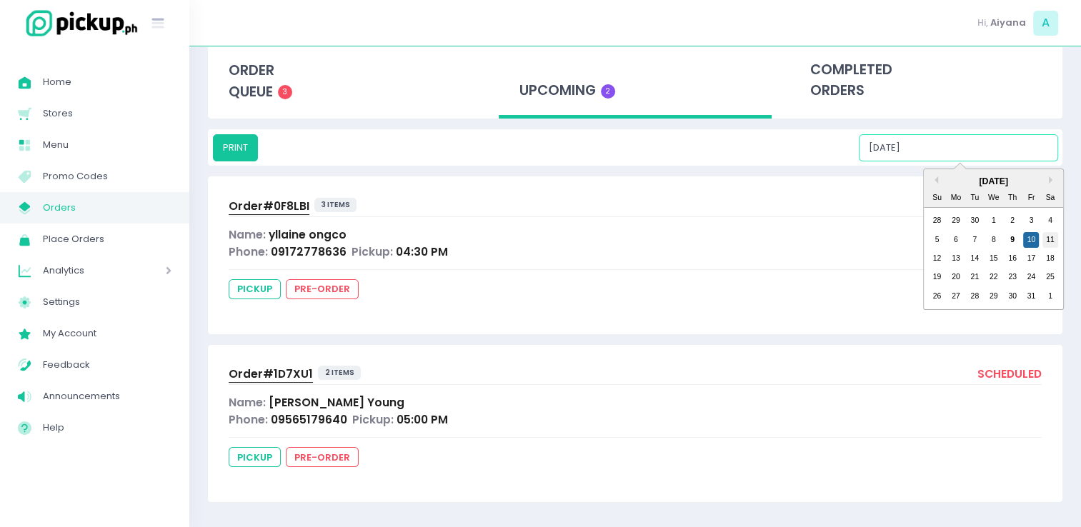
click at [1042, 238] on div "11" at bounding box center [1050, 240] width 16 height 16
click at [936, 156] on input "10/11/2025" at bounding box center [957, 147] width 199 height 27
click at [944, 259] on div "12" at bounding box center [936, 259] width 16 height 16
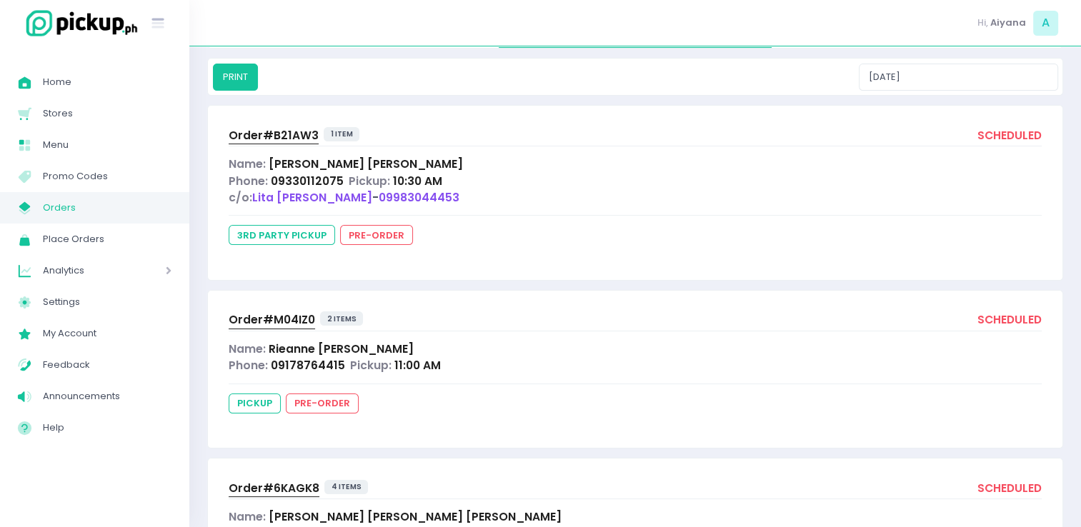
scroll to position [259, 0]
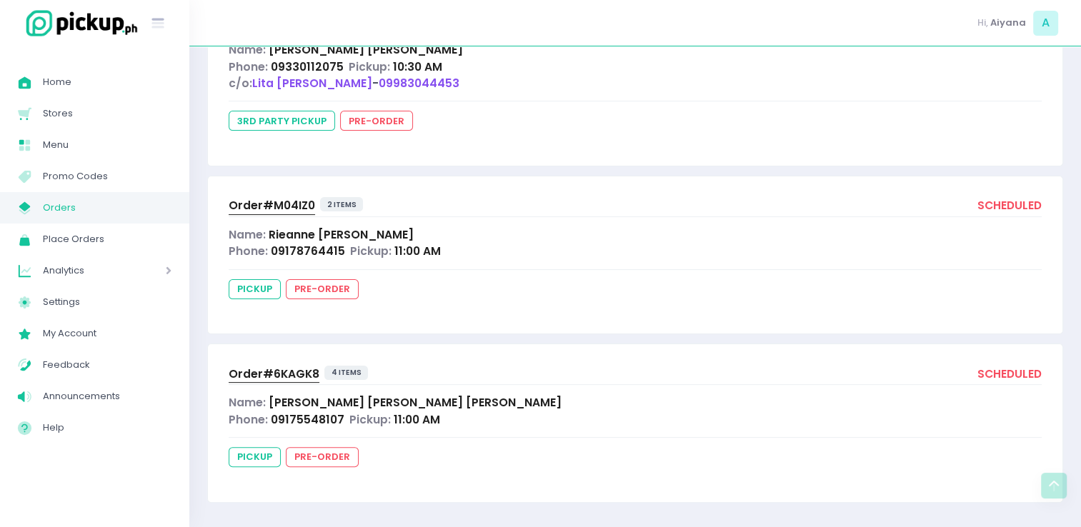
drag, startPoint x: 255, startPoint y: 374, endPoint x: 293, endPoint y: 150, distance: 226.7
click at [293, 150] on div "Order# B21AW3 1 item scheduled Name: Bernadette Nuguid Phone: 09330112075 Picku…" at bounding box center [635, 78] width 854 height 174
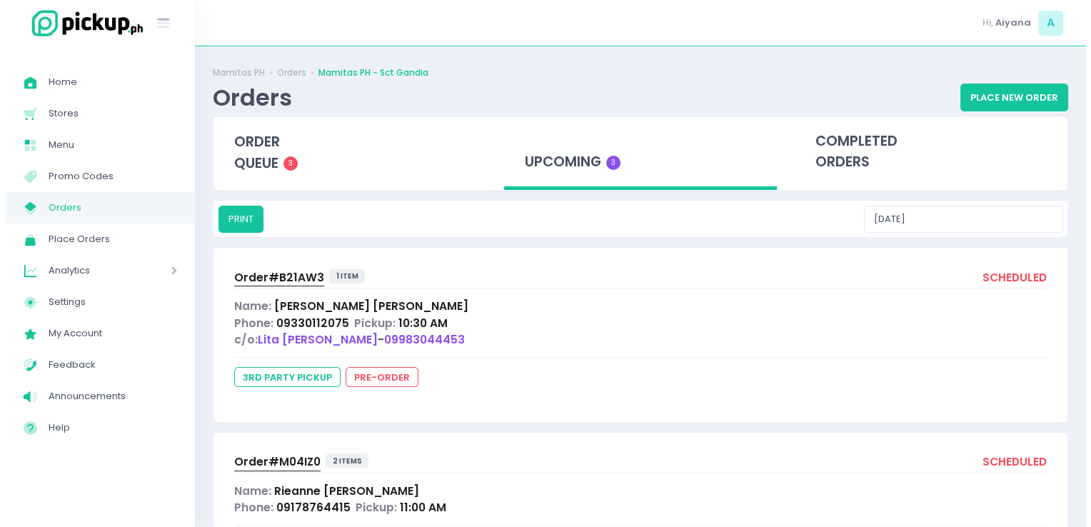
scroll to position [0, 0]
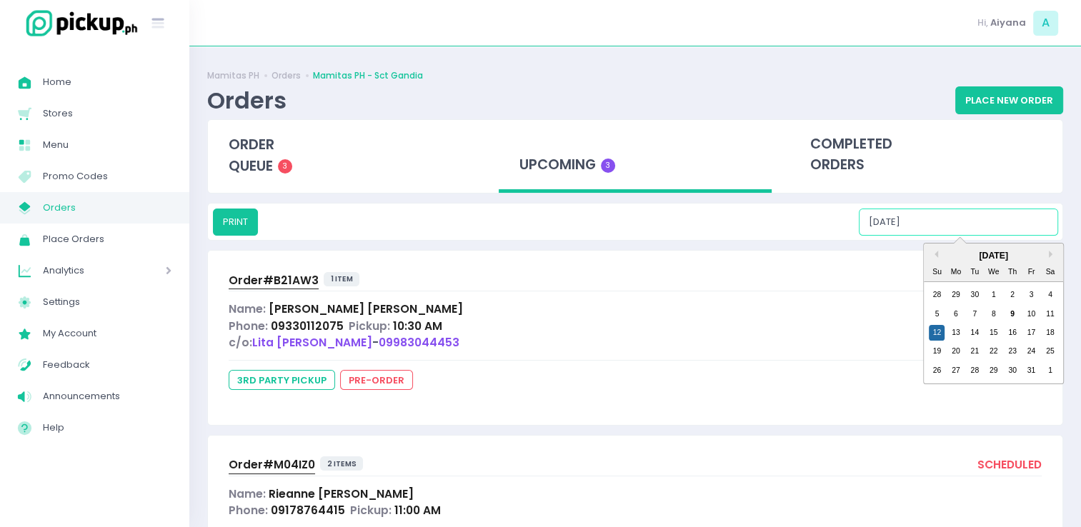
click at [948, 213] on input "10/12/2025" at bounding box center [957, 222] width 199 height 27
click at [952, 329] on div "13" at bounding box center [956, 333] width 16 height 16
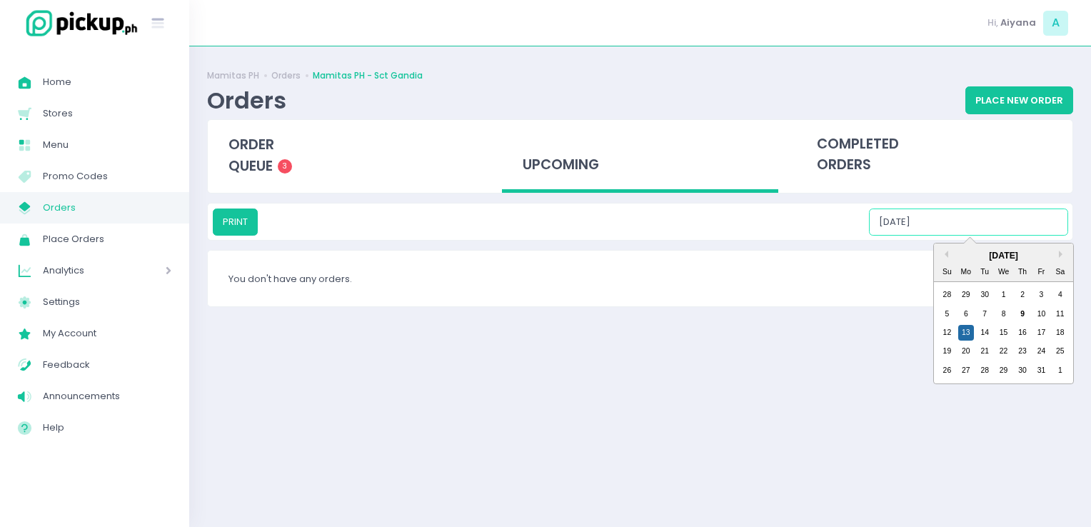
click at [968, 228] on input "10/13/2025" at bounding box center [968, 222] width 199 height 27
click at [989, 327] on div "14" at bounding box center [985, 333] width 16 height 16
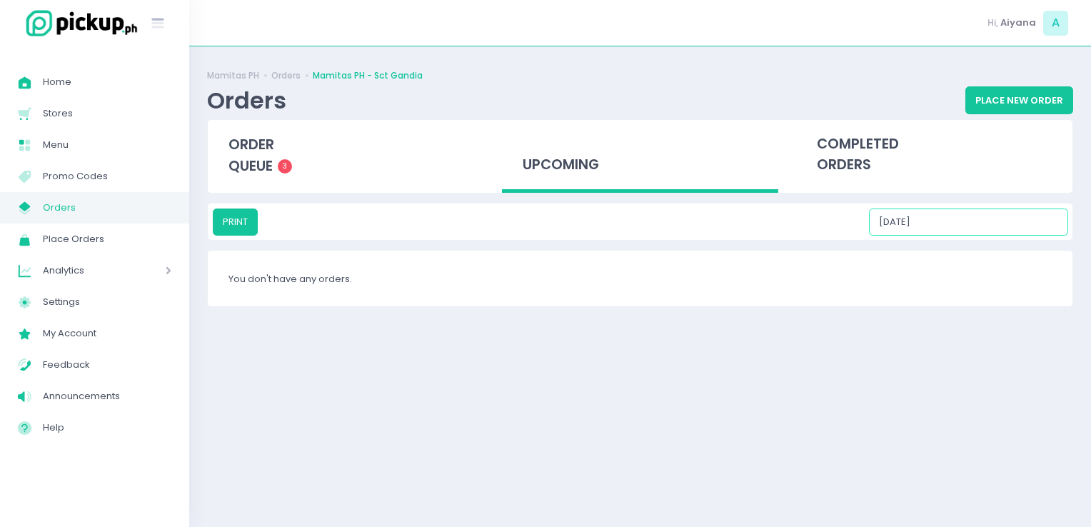
click at [988, 210] on input "10/14/2025" at bounding box center [968, 222] width 199 height 27
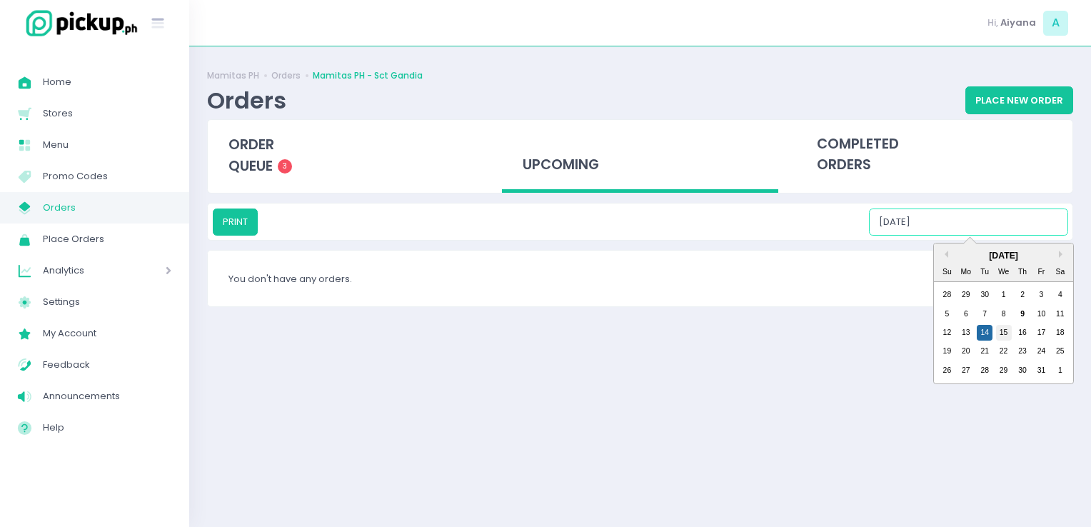
click at [1006, 328] on div "15" at bounding box center [1004, 333] width 16 height 16
click at [985, 227] on input "10/15/2025" at bounding box center [968, 222] width 199 height 27
click at [1021, 329] on div "16" at bounding box center [1023, 333] width 16 height 16
click at [968, 221] on input "10/16/2025" at bounding box center [968, 222] width 199 height 27
click at [1039, 330] on div "17" at bounding box center [1041, 333] width 16 height 16
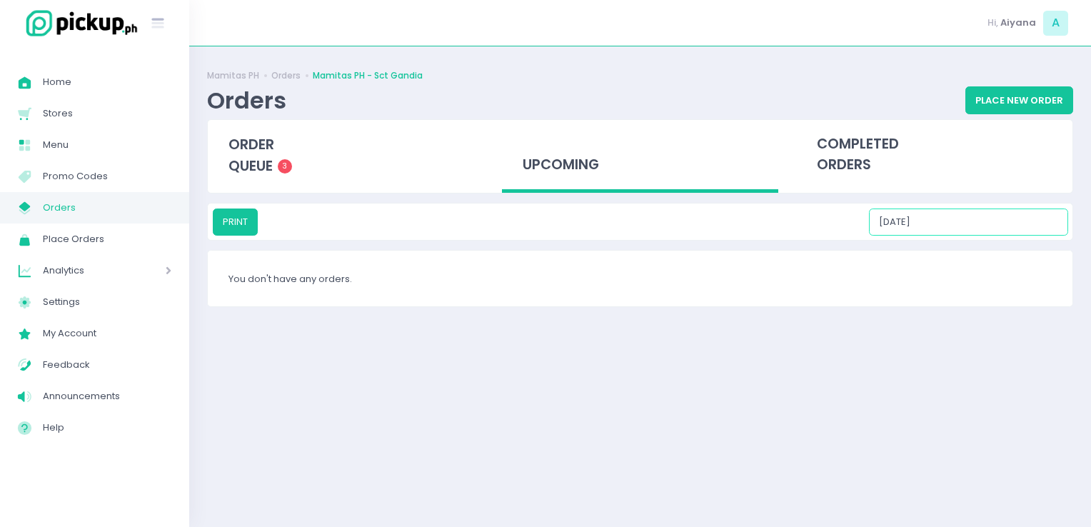
click at [969, 217] on input "10/17/2025" at bounding box center [968, 222] width 199 height 27
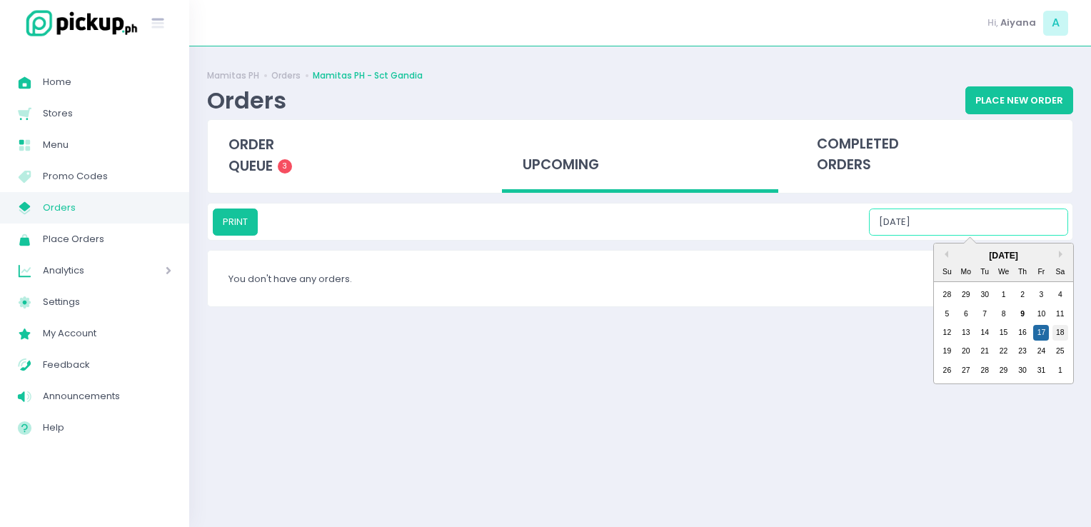
click at [1056, 330] on div "18" at bounding box center [1061, 333] width 16 height 16
click at [963, 233] on input "10/18/2025" at bounding box center [968, 222] width 199 height 27
click at [943, 354] on div "19" at bounding box center [947, 352] width 16 height 16
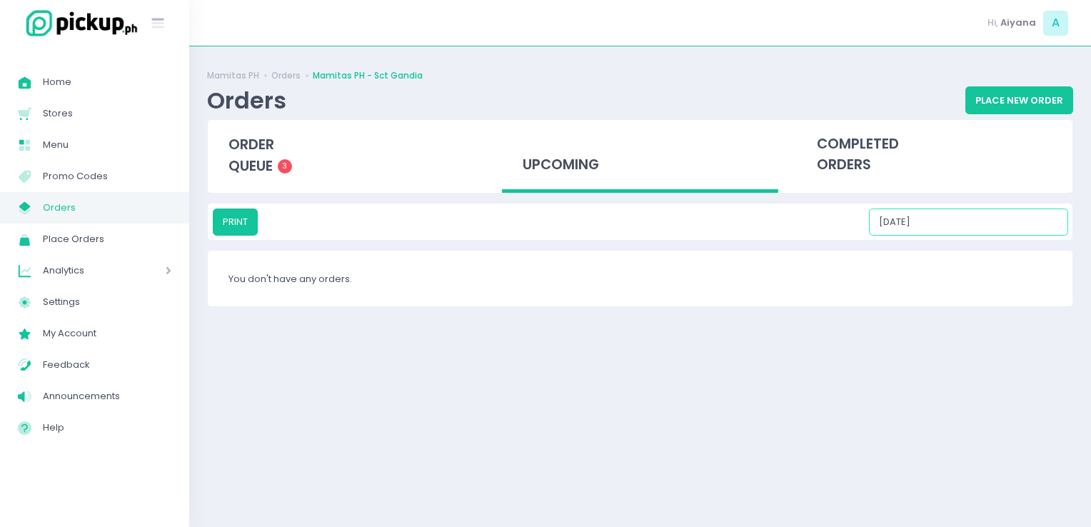
click at [948, 217] on input "10/19/2025" at bounding box center [968, 222] width 199 height 27
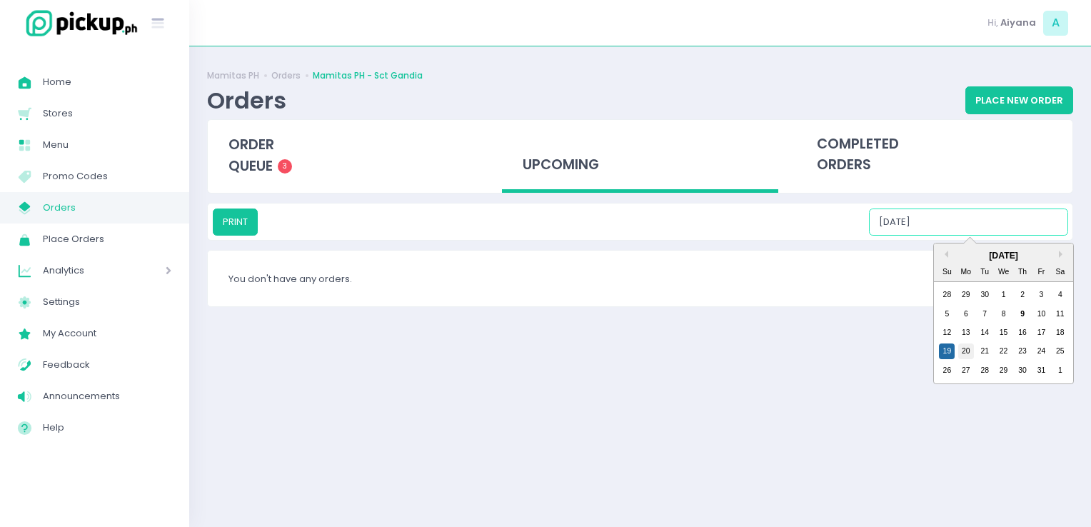
click at [963, 356] on div "20" at bounding box center [966, 352] width 16 height 16
click at [955, 228] on input "10/20/2025" at bounding box center [968, 222] width 199 height 27
click at [983, 351] on div "21" at bounding box center [985, 352] width 16 height 16
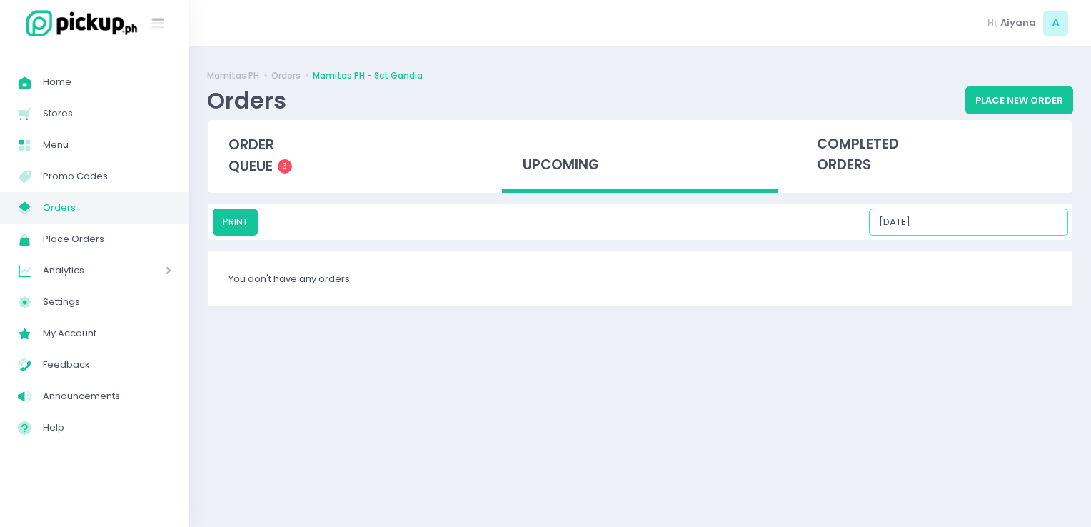
click at [954, 227] on input "10/21/2025" at bounding box center [968, 222] width 199 height 27
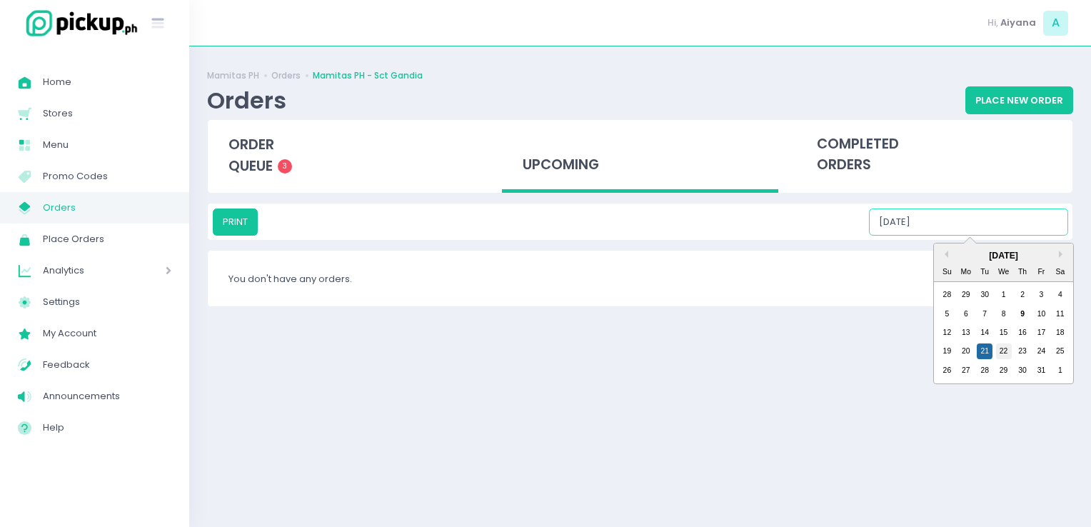
click at [1006, 352] on div "22" at bounding box center [1004, 352] width 16 height 16
click at [969, 210] on input "10/22/2025" at bounding box center [968, 222] width 199 height 27
click at [1025, 354] on div "23" at bounding box center [1023, 352] width 16 height 16
click at [968, 225] on input "10/23/2025" at bounding box center [968, 222] width 199 height 27
click at [1038, 349] on div "24" at bounding box center [1041, 352] width 16 height 16
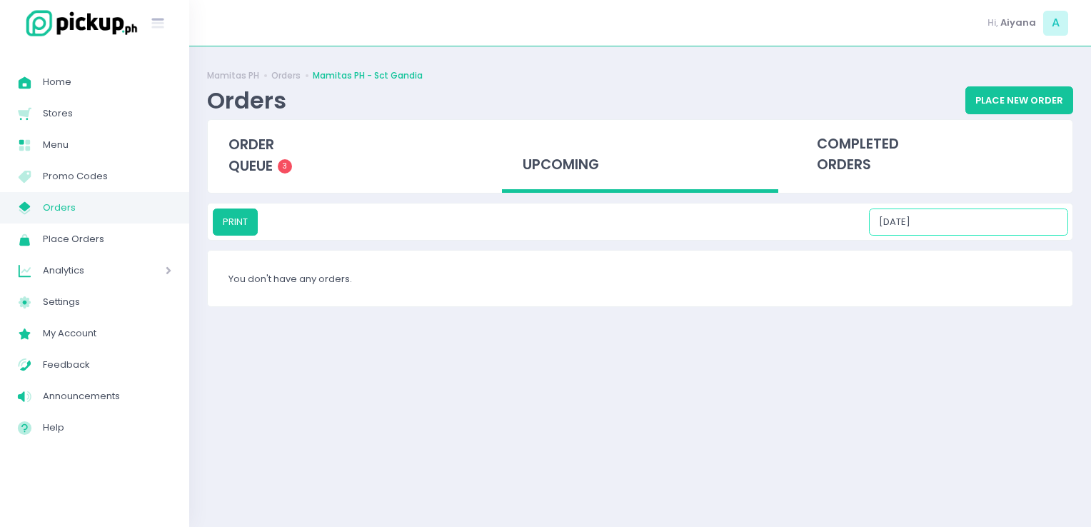
click at [968, 225] on input "10/24/2025" at bounding box center [968, 222] width 199 height 27
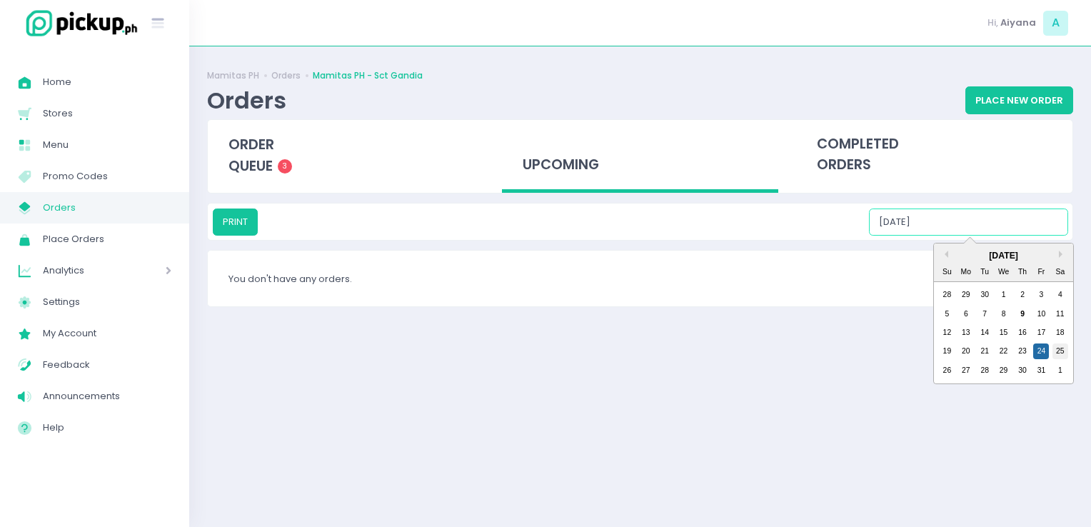
click at [1059, 355] on div "25" at bounding box center [1061, 352] width 16 height 16
click at [971, 227] on input "10/25/2025" at bounding box center [968, 222] width 199 height 27
click at [946, 370] on div "26" at bounding box center [947, 371] width 16 height 16
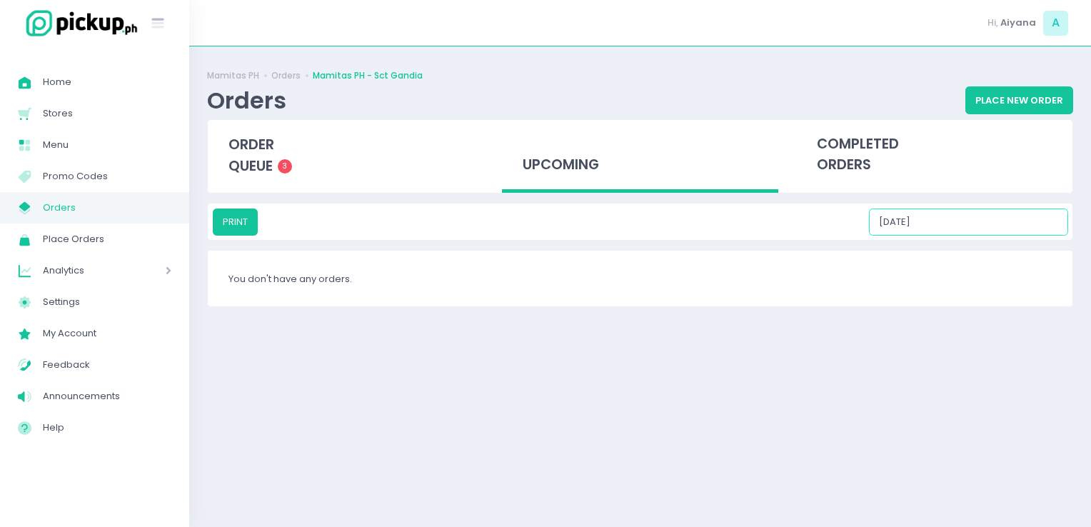
click at [957, 225] on input "10/26/2025" at bounding box center [968, 222] width 199 height 27
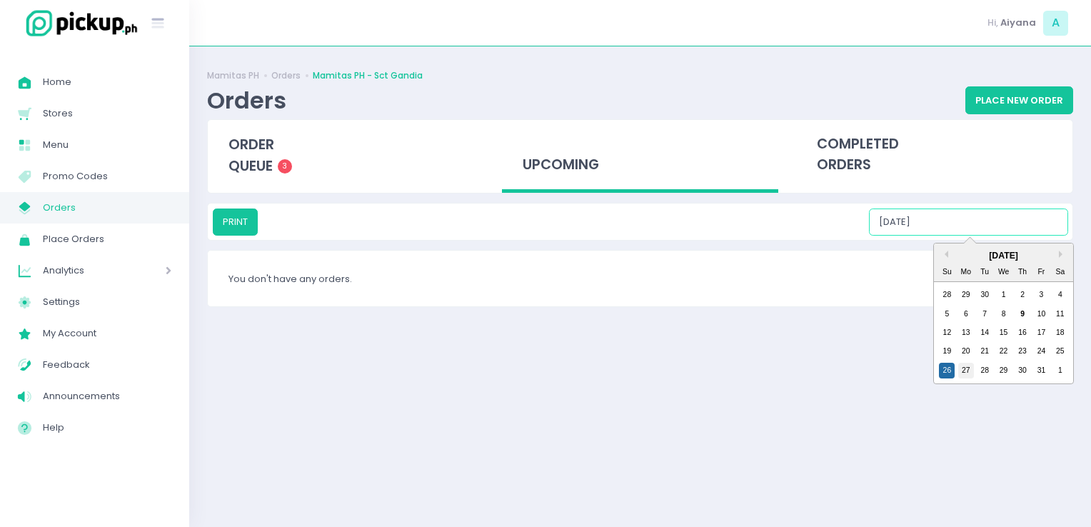
click at [958, 373] on div "27" at bounding box center [966, 371] width 16 height 16
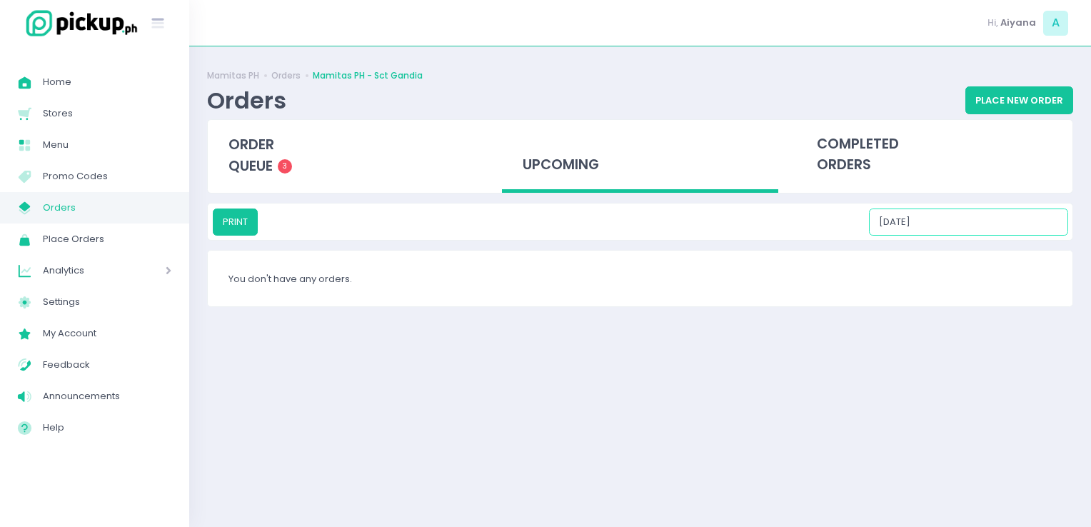
click at [954, 233] on input "10/27/2025" at bounding box center [968, 222] width 199 height 27
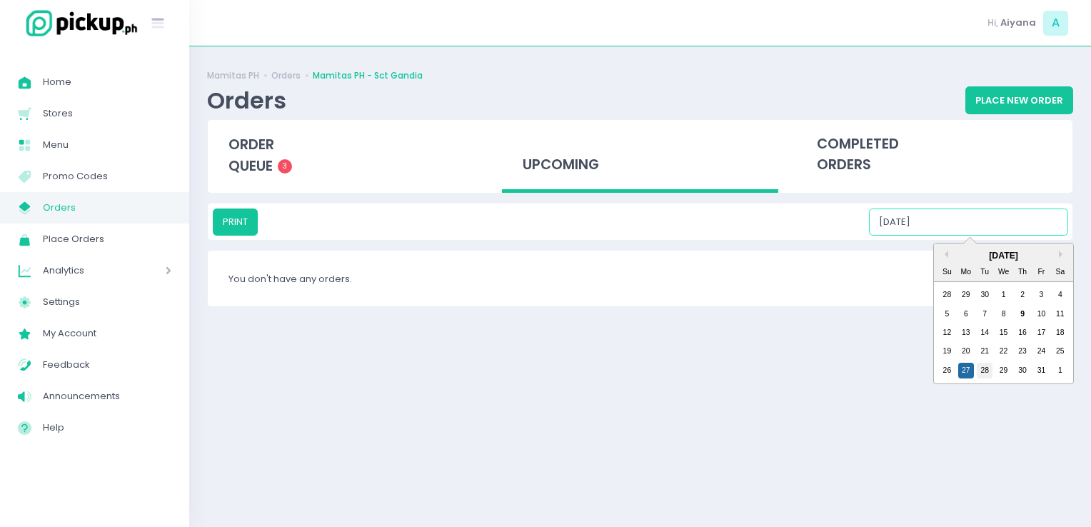
click at [986, 372] on div "28" at bounding box center [985, 371] width 16 height 16
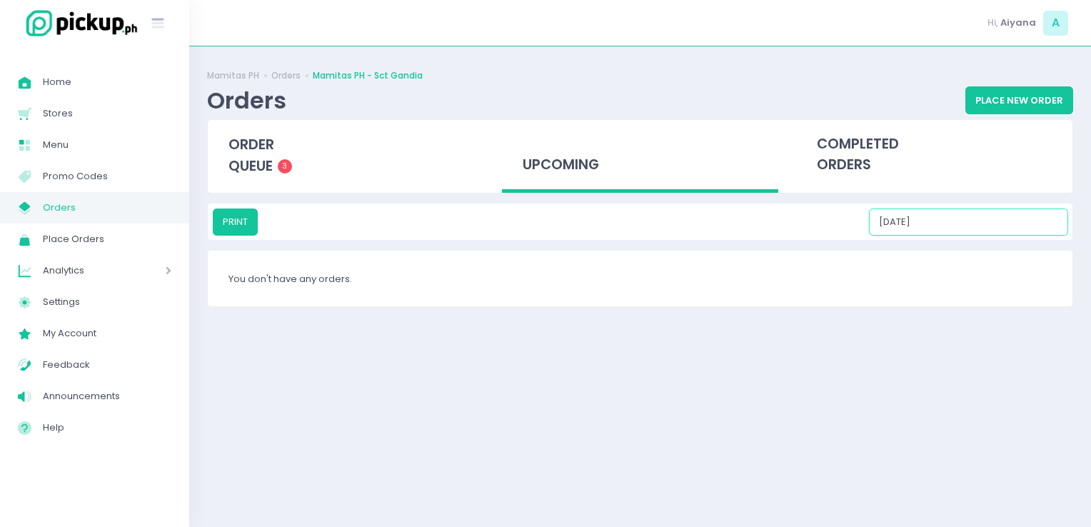
click at [967, 216] on input "10/28/2025" at bounding box center [968, 222] width 199 height 27
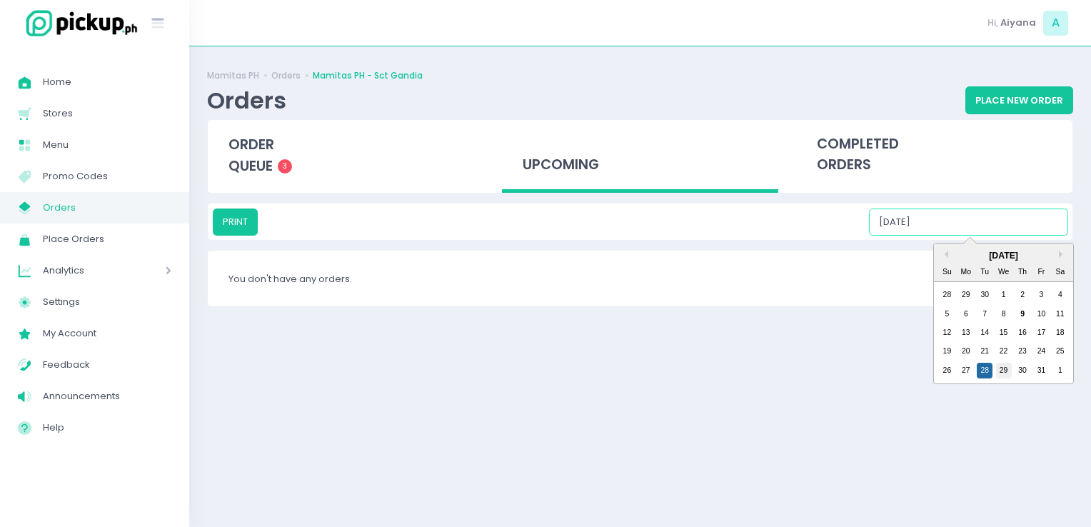
click at [998, 364] on div "29" at bounding box center [1004, 371] width 16 height 16
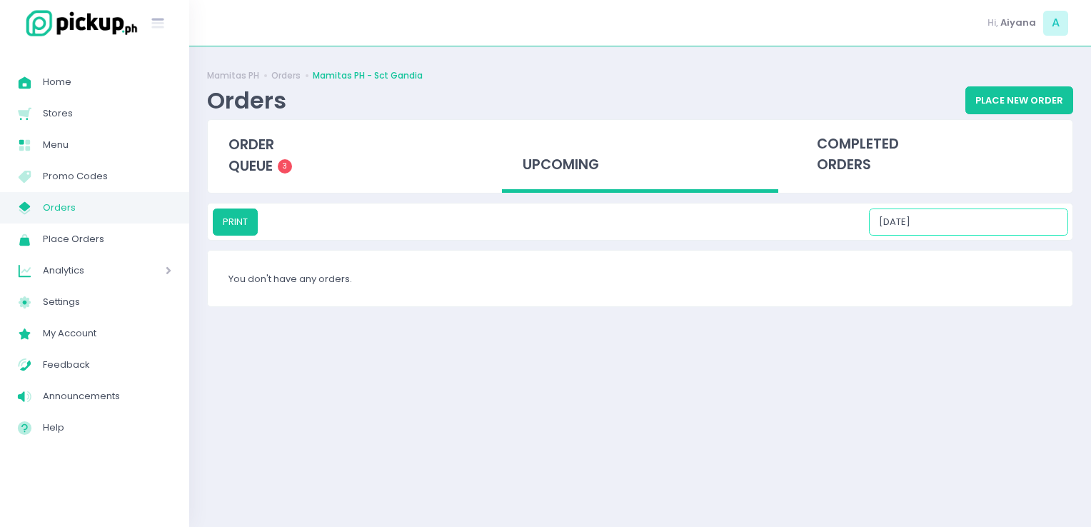
click at [967, 219] on input "10/29/2025" at bounding box center [968, 222] width 199 height 27
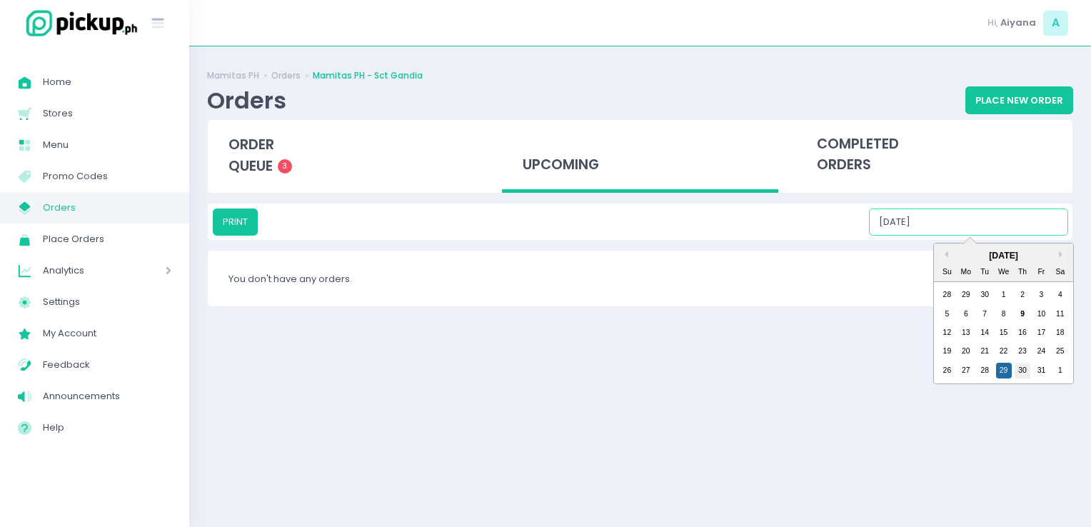
click at [1018, 365] on div "30" at bounding box center [1023, 371] width 16 height 16
click at [962, 217] on input "10/30/2025" at bounding box center [968, 222] width 199 height 27
click at [1038, 379] on div "October 2025 Su Mo Tu We Th Fr Sa 28 29 30 1 2 3 4 5 6 7 8 9 10 11 12 13 14 15 …" at bounding box center [1003, 314] width 139 height 140
click at [1038, 374] on div "31" at bounding box center [1041, 371] width 16 height 16
type input "10/31/2025"
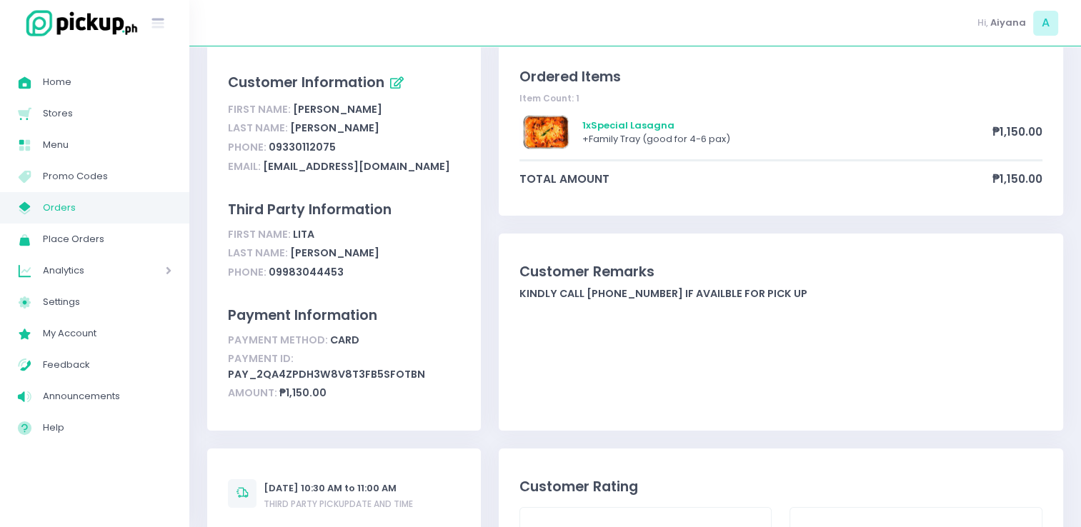
scroll to position [114, 0]
